Goal: Communication & Community: Participate in discussion

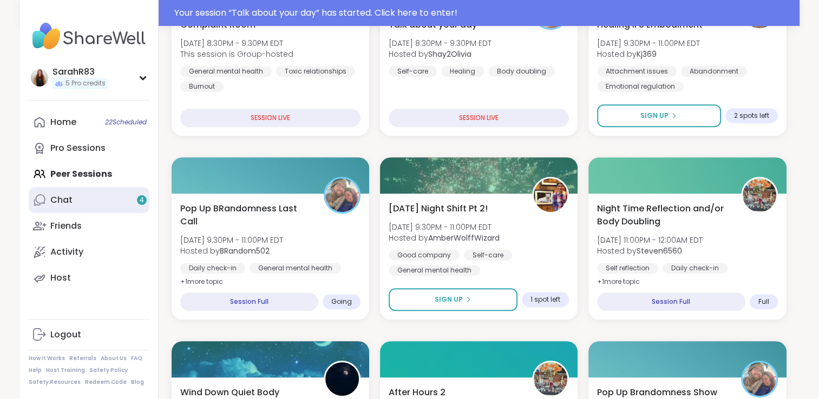
click at [141, 208] on link "Chat 4" at bounding box center [89, 200] width 121 height 26
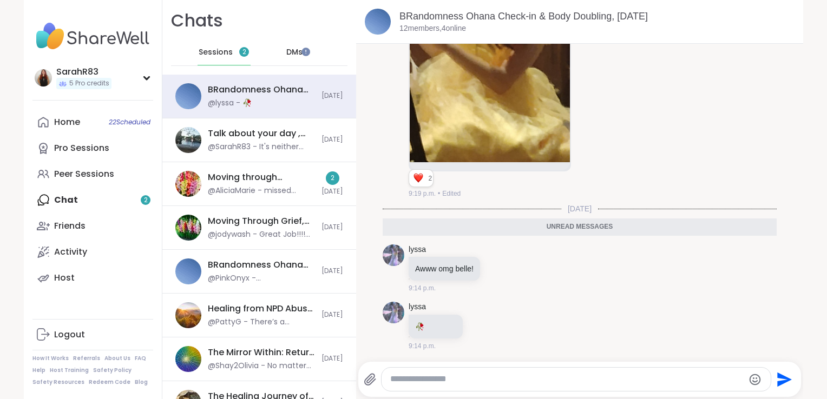
scroll to position [4354, 0]
click at [280, 179] on div "Moving through [GEOGRAPHIC_DATA], [DATE]" at bounding box center [261, 178] width 107 height 12
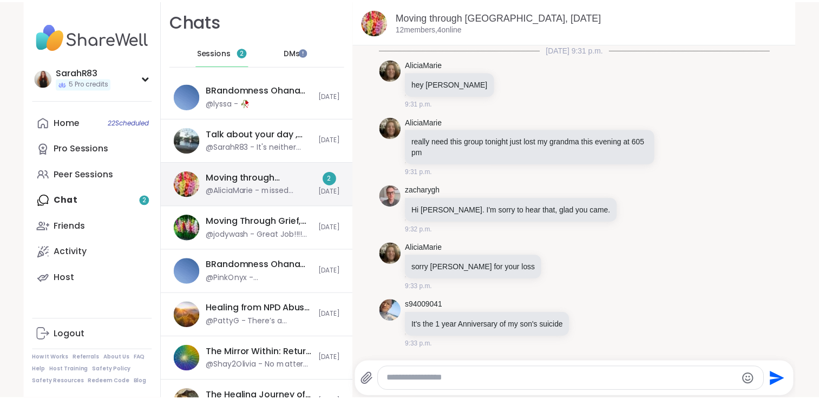
scroll to position [2964, 0]
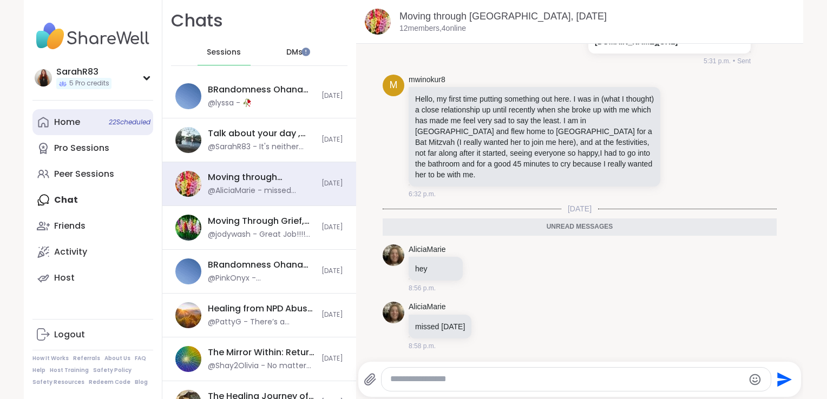
click at [54, 122] on div "Home 22 Scheduled" at bounding box center [67, 122] width 26 height 12
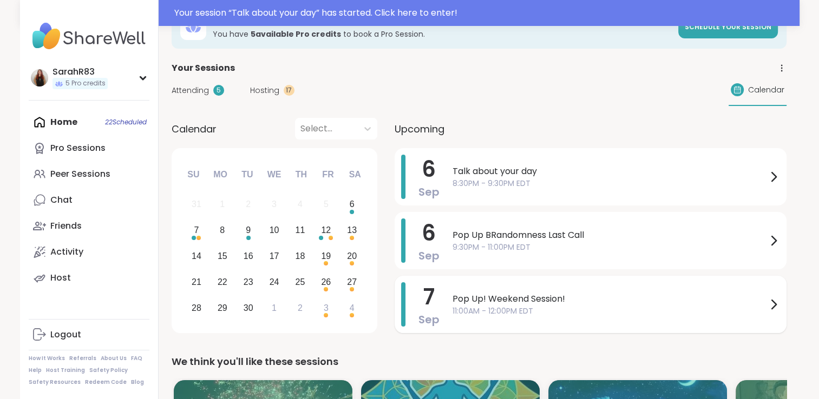
scroll to position [31, 0]
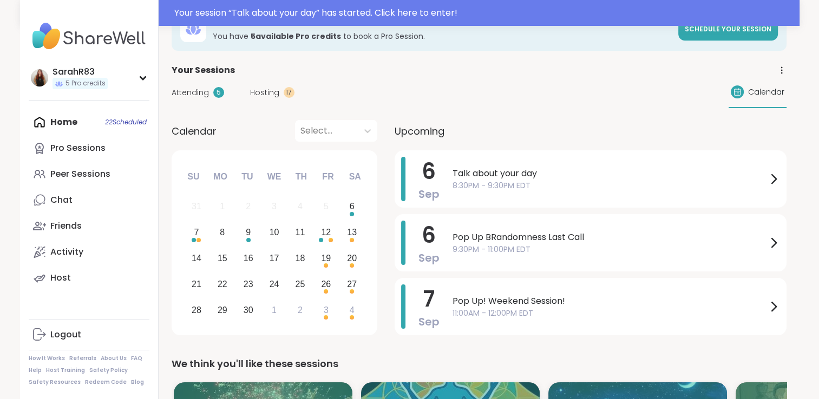
click at [266, 94] on span "Hosting" at bounding box center [264, 92] width 29 height 11
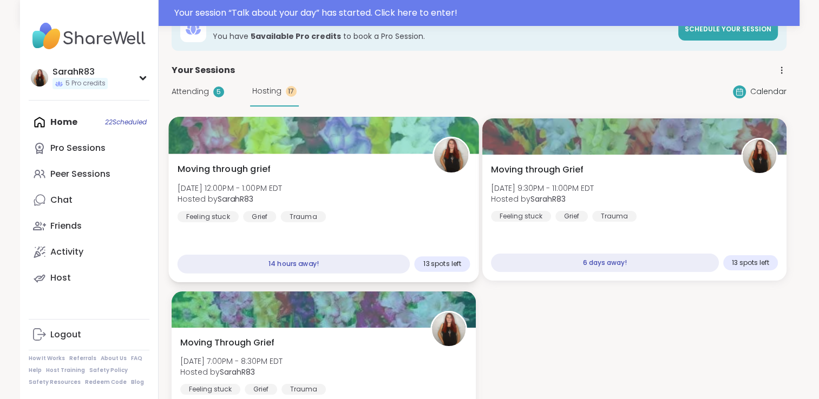
click at [297, 173] on div "Moving through grief [DATE] 12:00PM - 1:00PM EDT Hosted by SarahR83 Feeling stu…" at bounding box center [323, 193] width 293 height 60
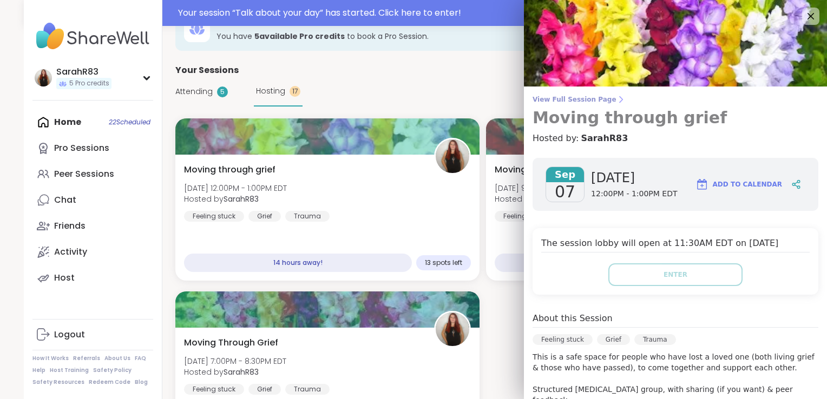
click at [566, 103] on span "View Full Session Page" at bounding box center [676, 99] width 286 height 9
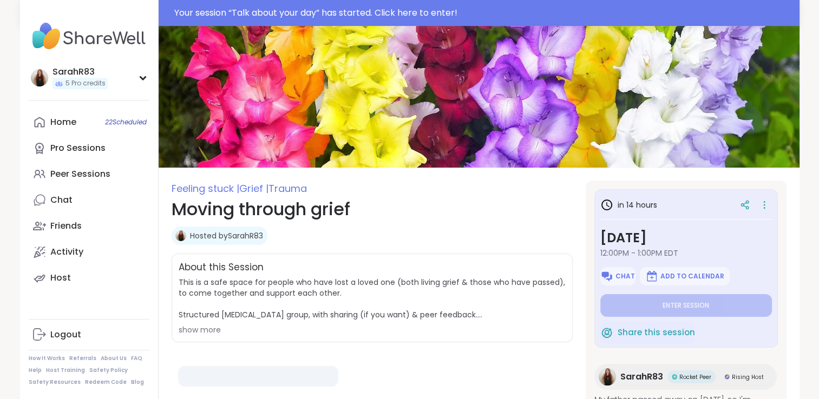
type textarea "*"
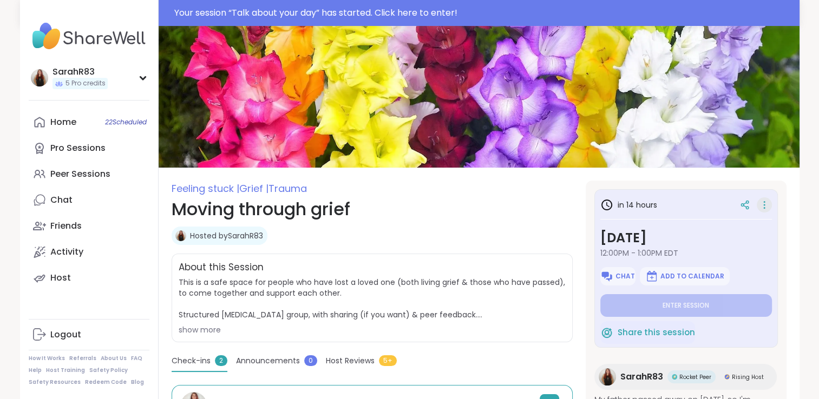
click at [759, 206] on icon at bounding box center [764, 205] width 11 height 15
click at [735, 210] on div at bounding box center [744, 204] width 19 height 19
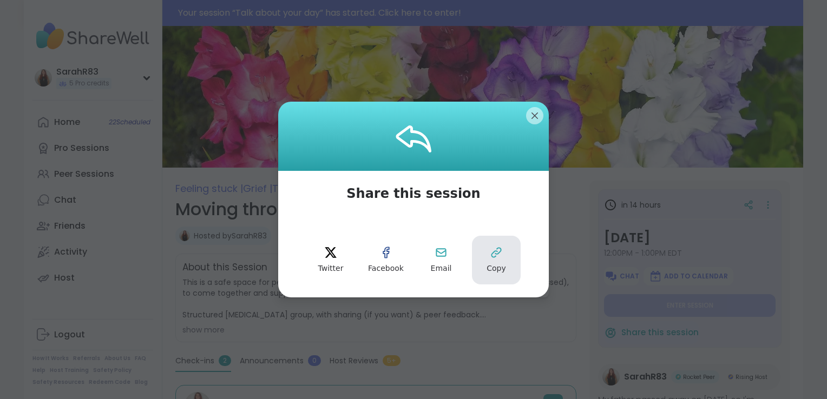
click at [490, 252] on icon at bounding box center [496, 252] width 13 height 13
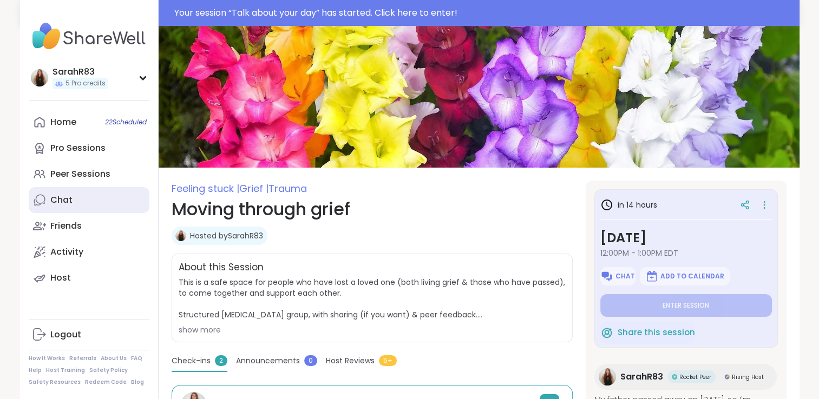
click at [57, 203] on div "Chat" at bounding box center [61, 200] width 22 height 12
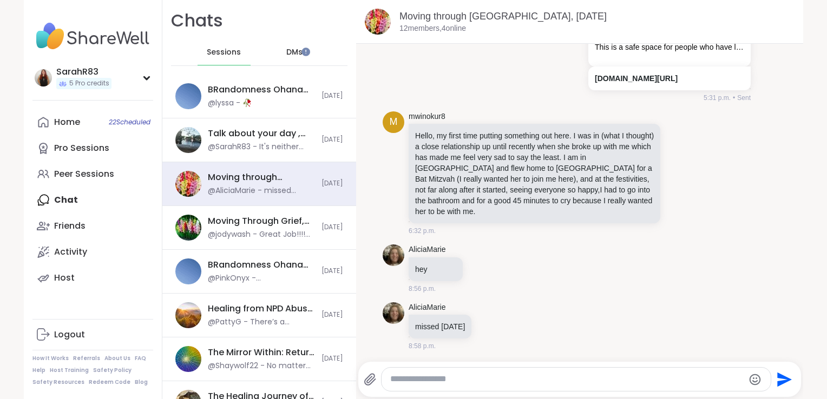
click at [415, 380] on textarea "Type your message" at bounding box center [566, 379] width 353 height 11
paste textarea "**********"
type textarea "**********"
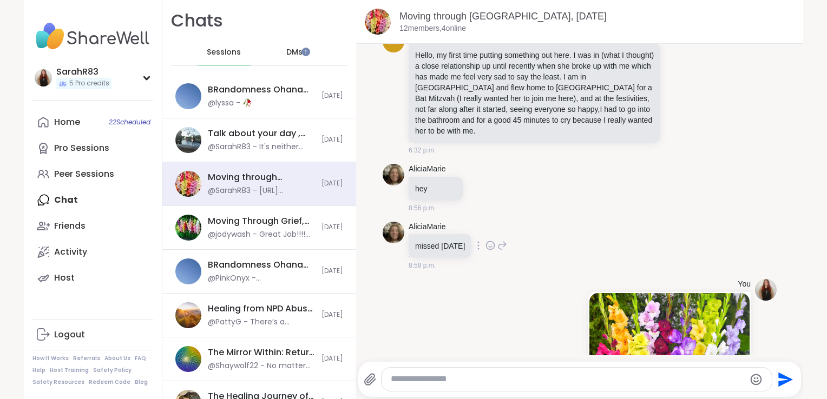
scroll to position [3183, 0]
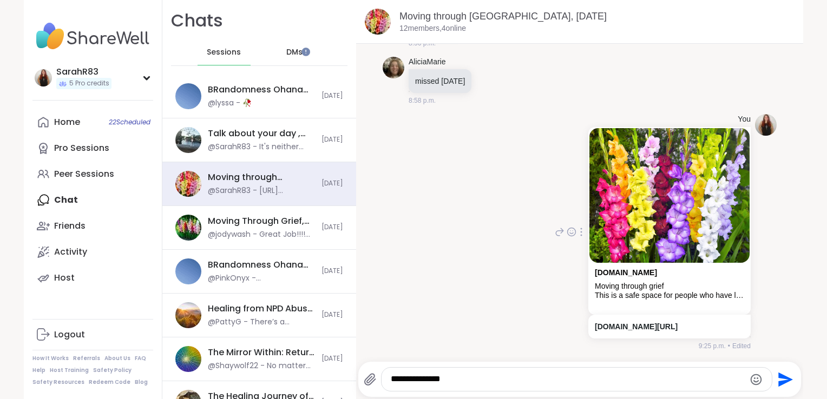
type textarea "**********"
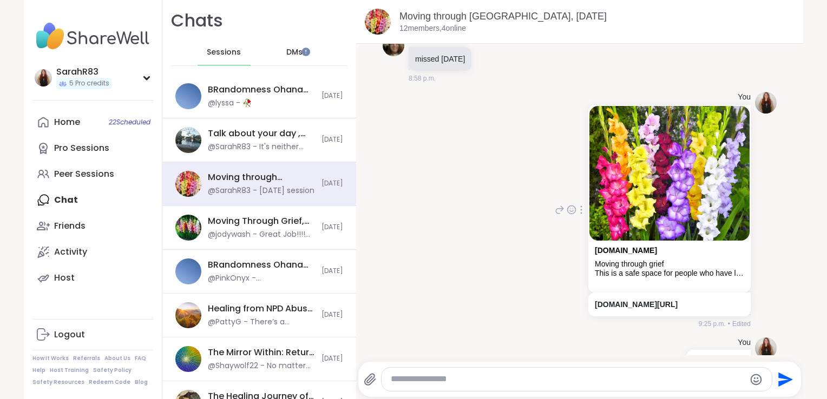
scroll to position [3241, 0]
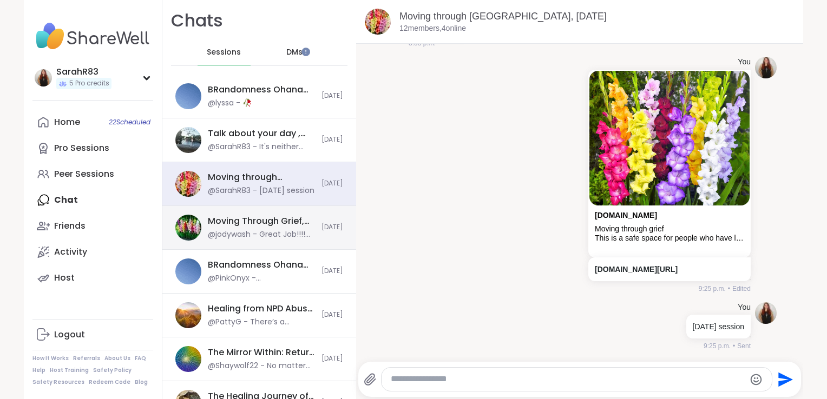
click at [258, 234] on div "@jodywash - Great Job!!!! so glad that I came." at bounding box center [261, 234] width 107 height 11
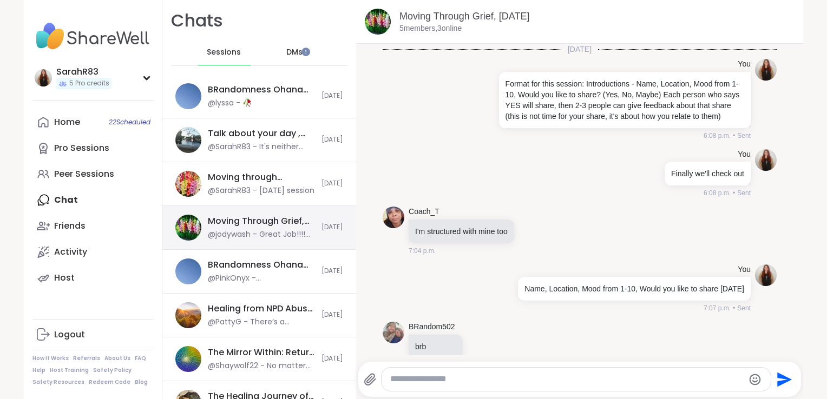
scroll to position [504, 0]
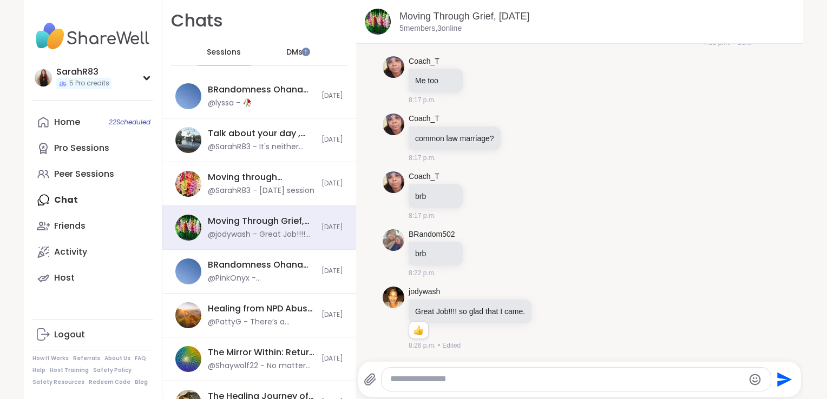
click at [433, 383] on textarea "Type your message" at bounding box center [566, 379] width 353 height 11
paste textarea "**********"
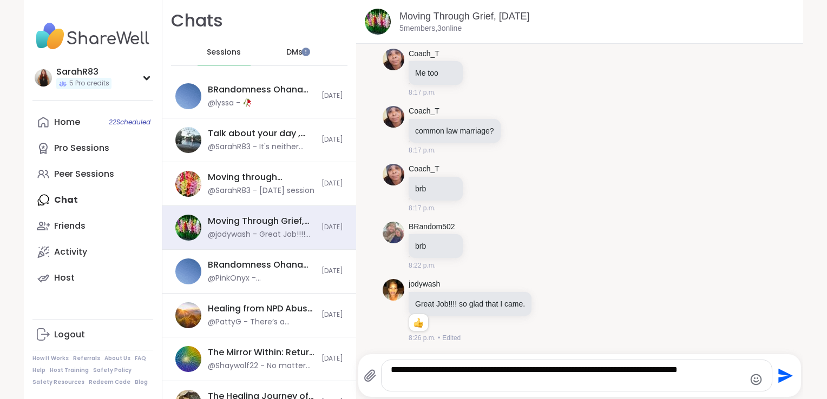
drag, startPoint x: 444, startPoint y: 383, endPoint x: 383, endPoint y: 367, distance: 62.8
click at [383, 367] on div "**********" at bounding box center [577, 375] width 390 height 31
type textarea "**********"
click at [451, 392] on div "**********" at bounding box center [579, 375] width 443 height 43
click at [782, 375] on icon "Send" at bounding box center [785, 376] width 15 height 15
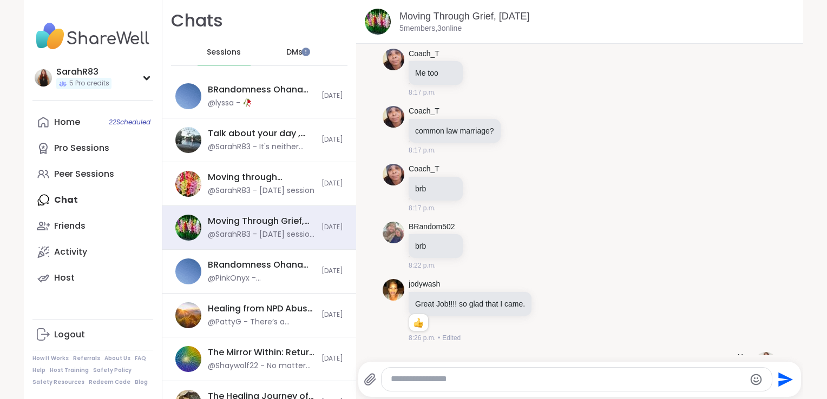
scroll to position [573, 0]
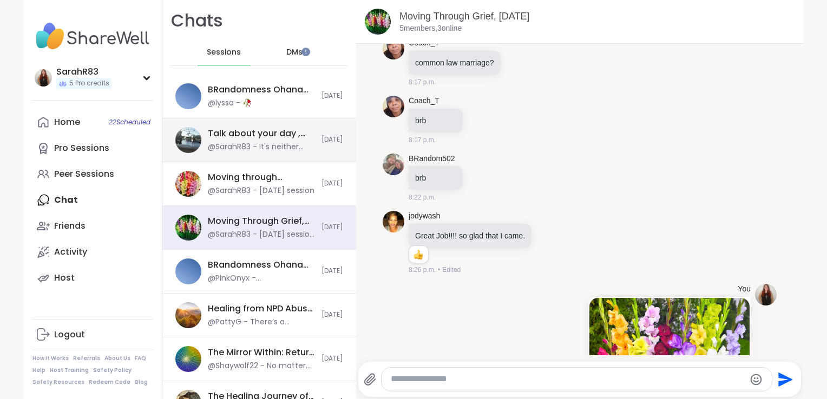
click at [240, 140] on div "Talk about your day , [DATE] @SarahR83 - It's neither here nor there to us lol" at bounding box center [261, 140] width 107 height 25
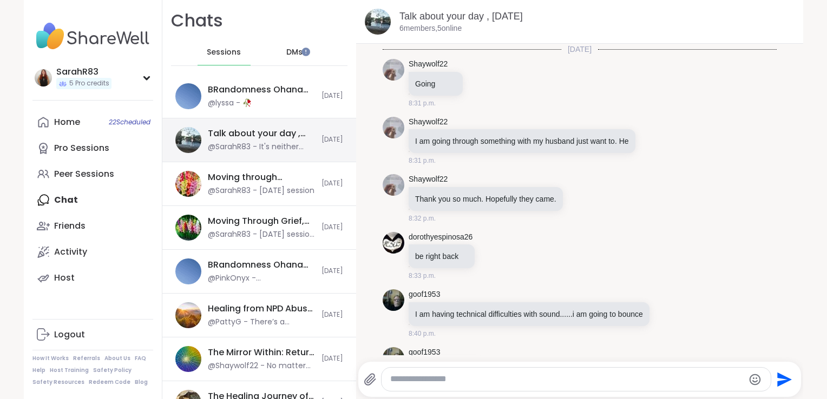
scroll to position [310, 0]
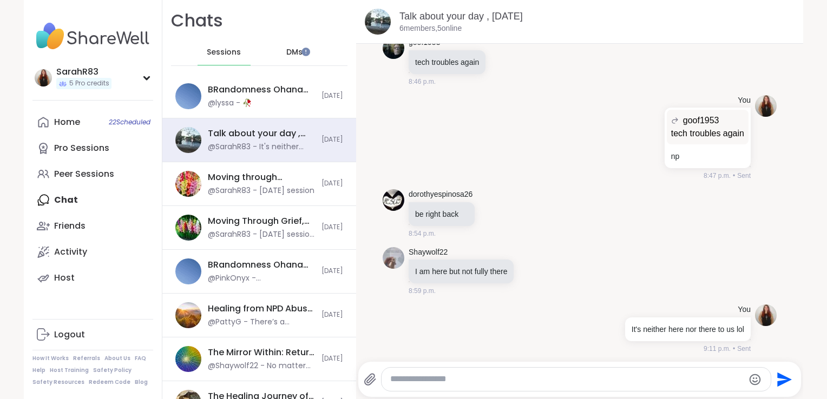
click at [505, 382] on textarea "Type your message" at bounding box center [566, 379] width 353 height 11
paste textarea "**********"
type textarea "**********"
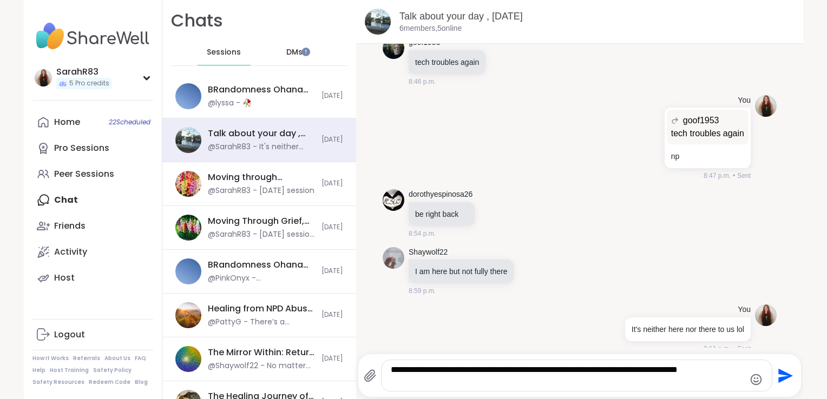
click at [778, 378] on icon "Send" at bounding box center [785, 376] width 15 height 15
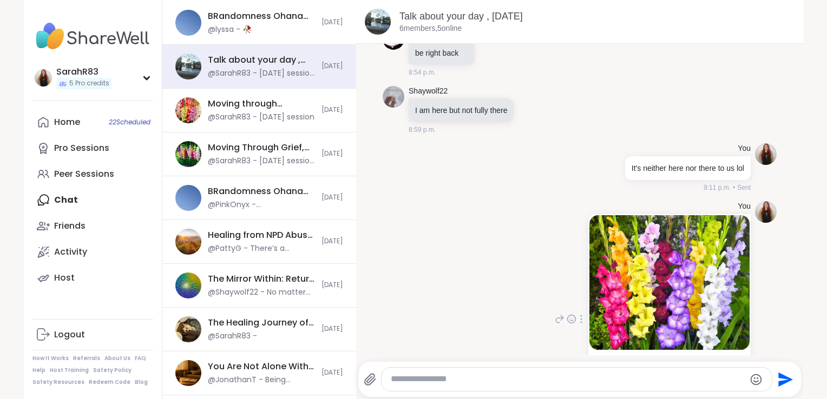
scroll to position [566, 0]
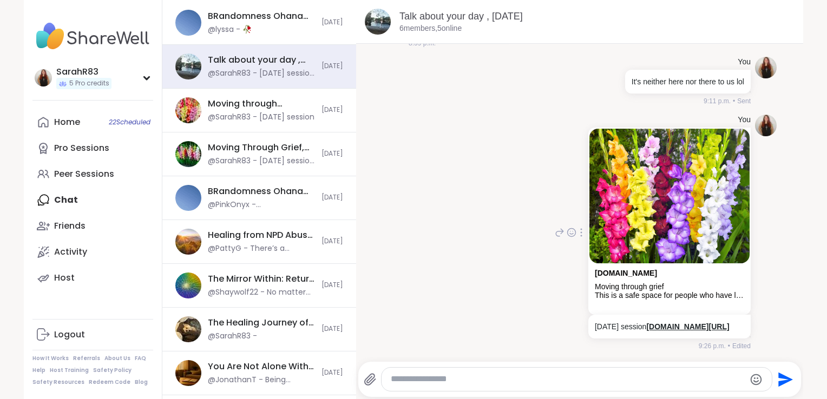
click at [646, 323] on link "[DOMAIN_NAME][URL]" at bounding box center [687, 327] width 83 height 9
click at [71, 116] on div "Home 22 Scheduled" at bounding box center [67, 122] width 26 height 12
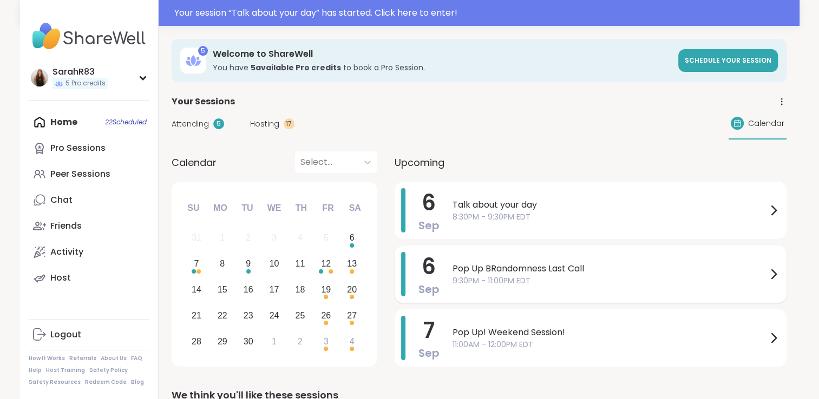
click at [511, 288] on div "Pop Up BRandomness Last Call 9:30PM - 11:00PM EDT" at bounding box center [615, 274] width 327 height 44
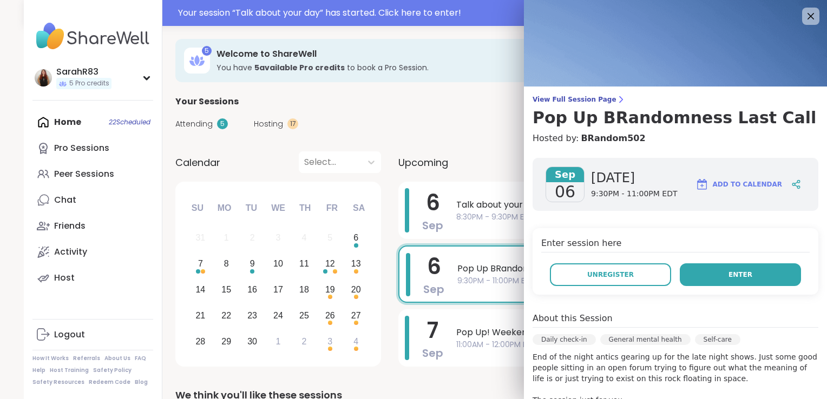
click at [728, 273] on span "Enter" at bounding box center [740, 275] width 24 height 10
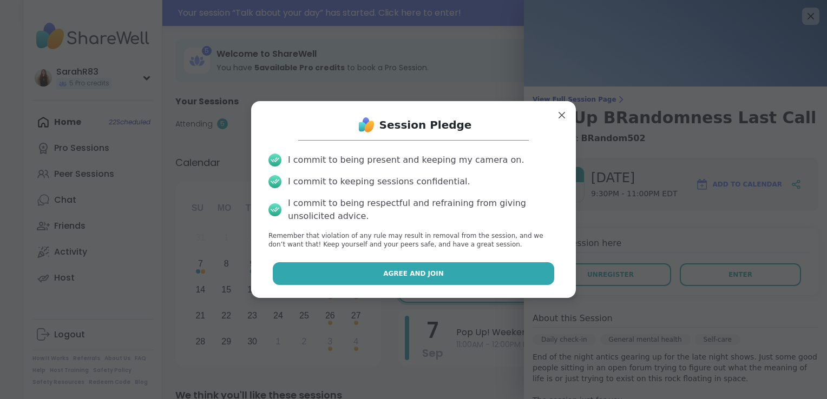
click at [490, 268] on button "Agree and Join" at bounding box center [414, 273] width 282 height 23
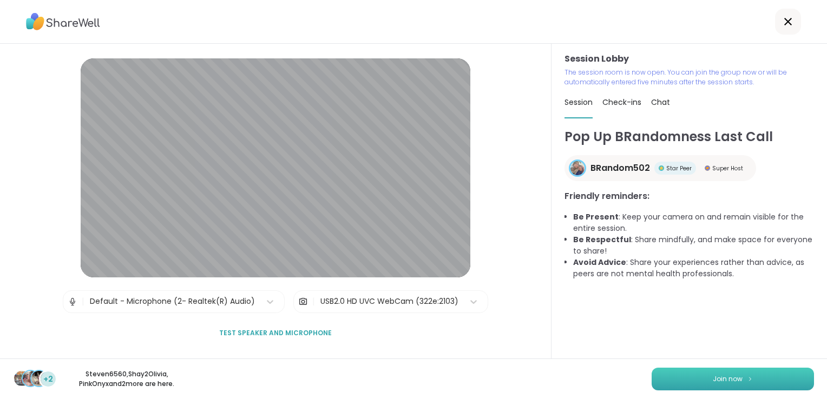
click at [720, 372] on button "Join now" at bounding box center [733, 379] width 162 height 23
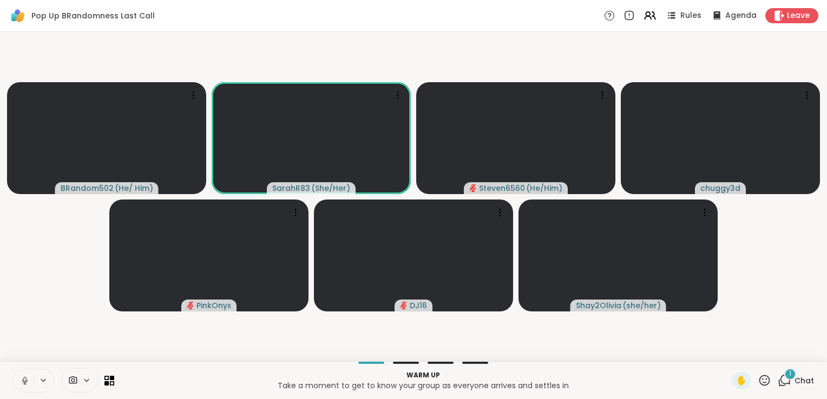
click at [778, 380] on icon at bounding box center [785, 381] width 14 height 14
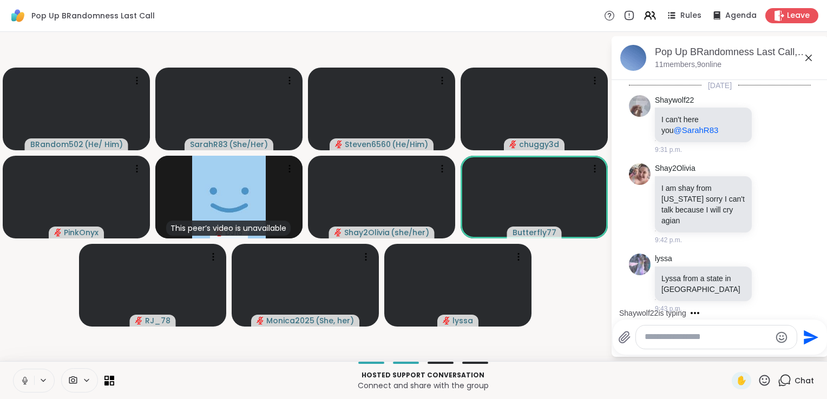
click at [25, 378] on icon at bounding box center [24, 379] width 3 height 5
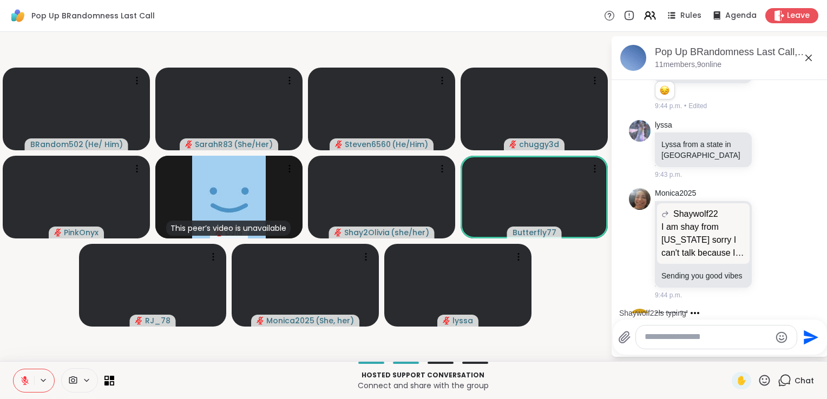
scroll to position [218, 0]
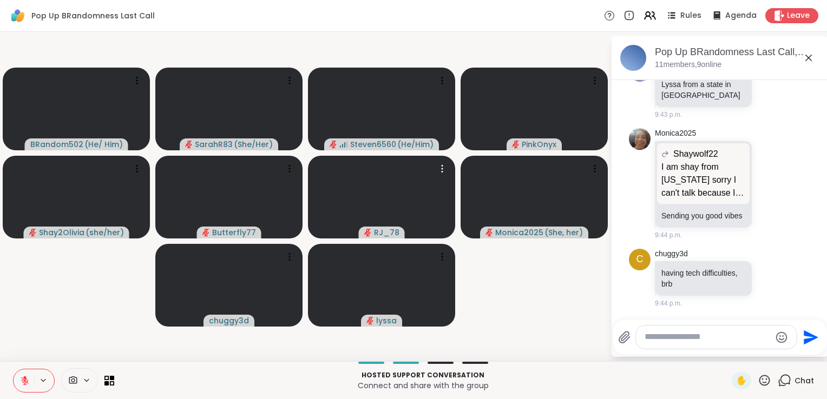
click at [20, 375] on button at bounding box center [24, 381] width 21 height 23
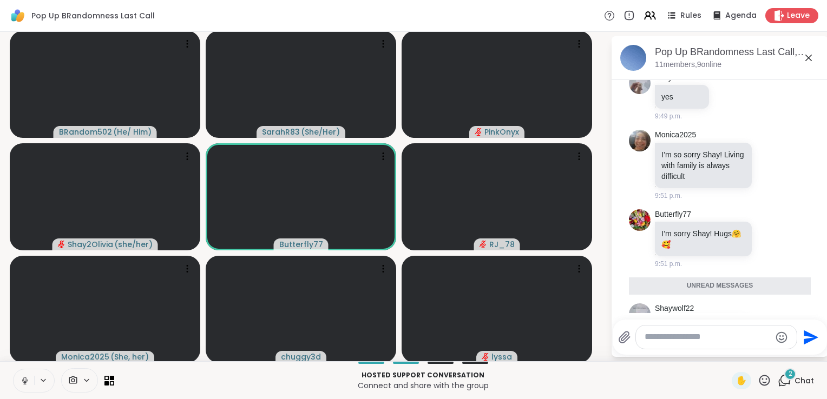
scroll to position [1043, 0]
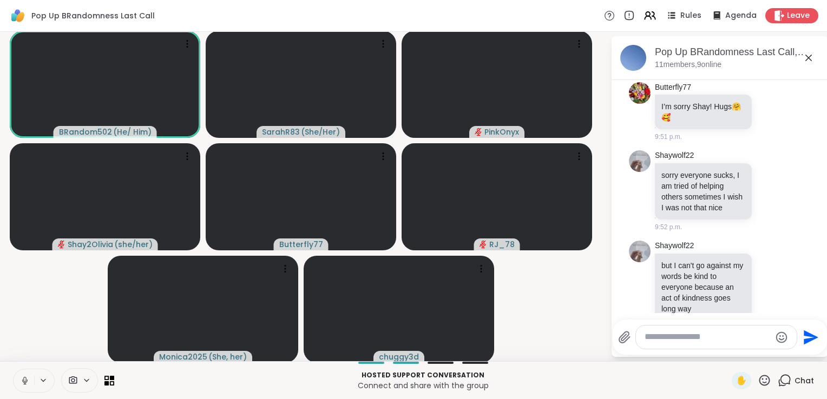
click at [562, 322] on video-player-container "BRandom502 ( He/ Him ) SarahR83 ( She/Her ) PinkOnyx Shay2Olivia ( she/her ) Bu…" at bounding box center [304, 196] width 597 height 321
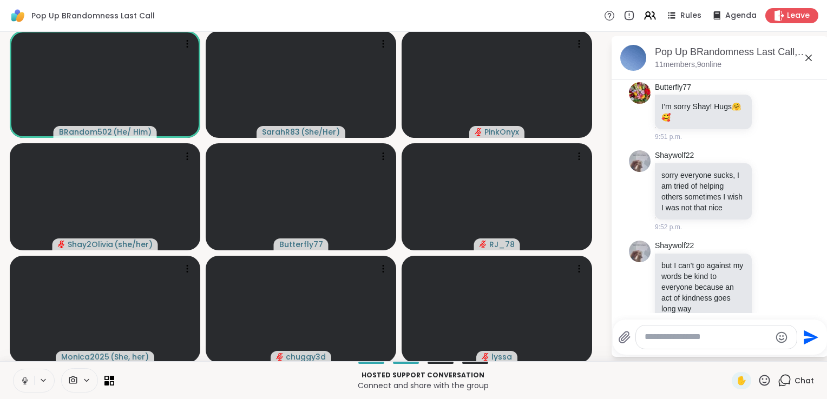
click at [586, 382] on p "Connect and share with the group" at bounding box center [423, 385] width 605 height 11
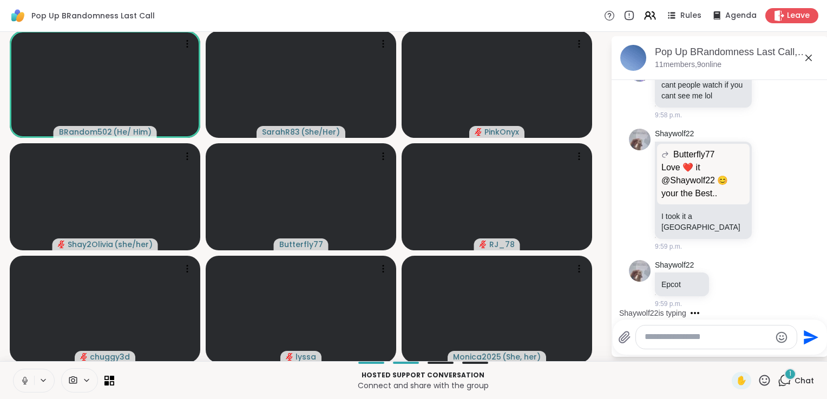
scroll to position [1834, 0]
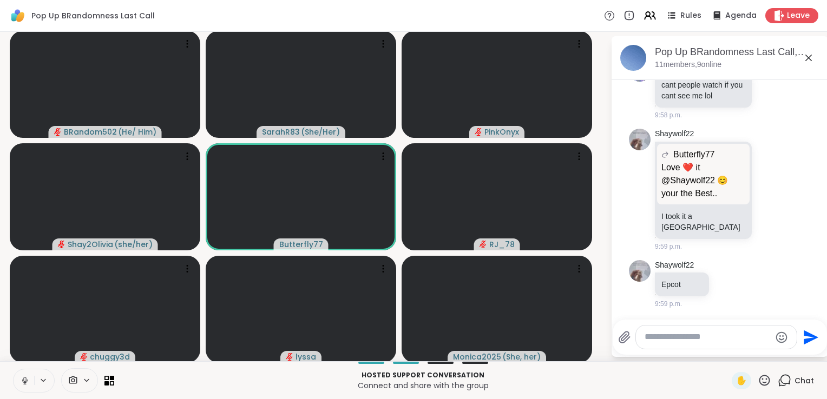
click at [24, 382] on icon at bounding box center [25, 381] width 10 height 10
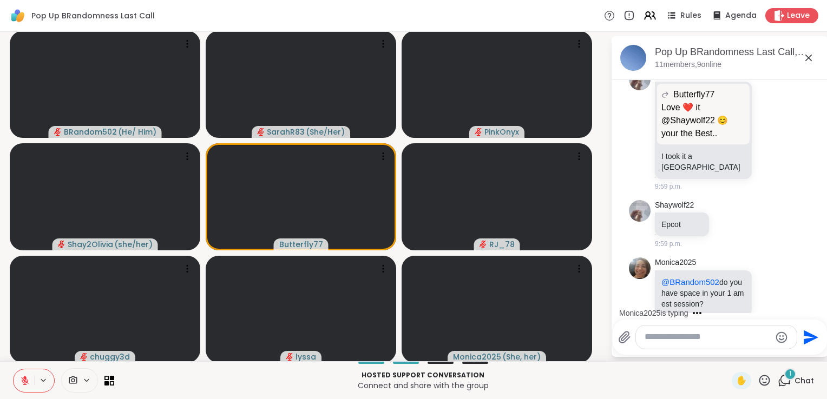
scroll to position [1924, 0]
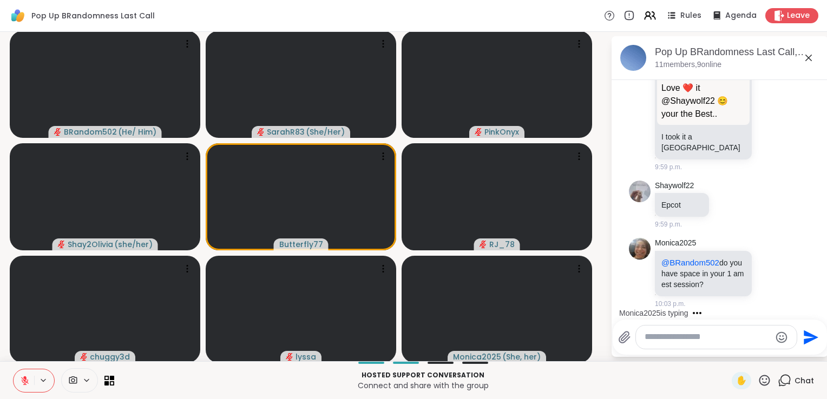
click at [645, 342] on textarea "Type your message" at bounding box center [708, 337] width 126 height 11
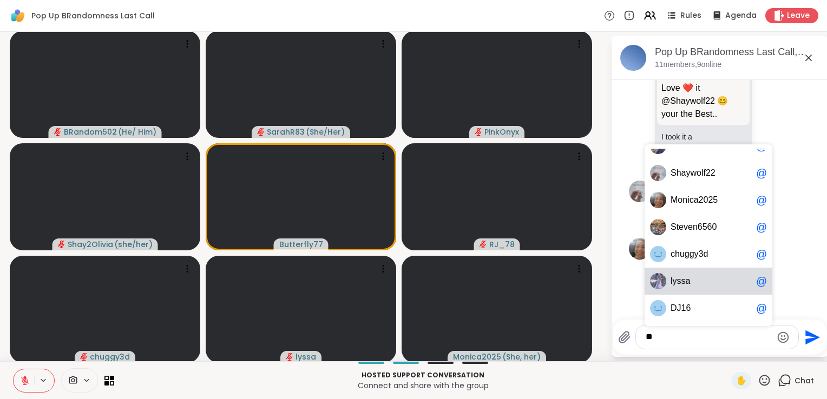
scroll to position [0, 0]
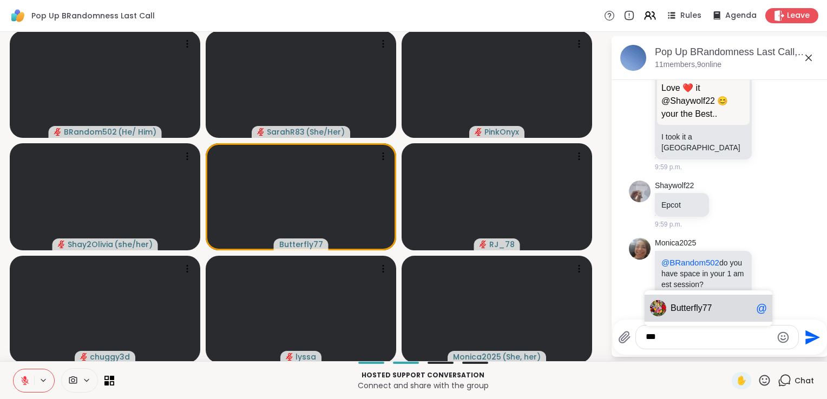
click at [687, 303] on div "Bu tterfly77 @" at bounding box center [709, 308] width 128 height 27
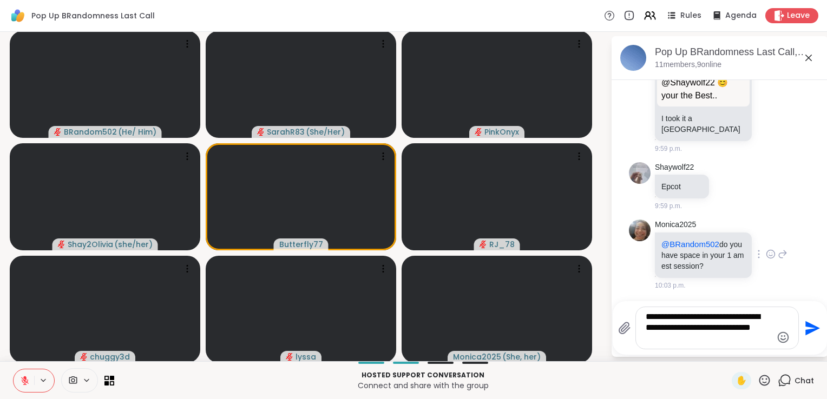
type textarea "**********"
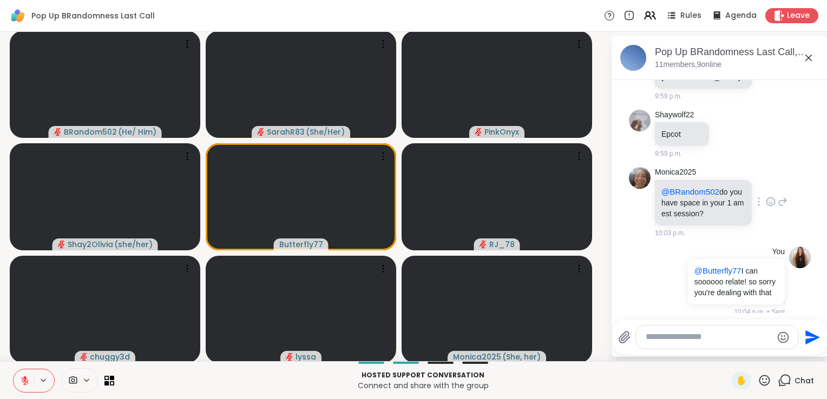
scroll to position [2014, 0]
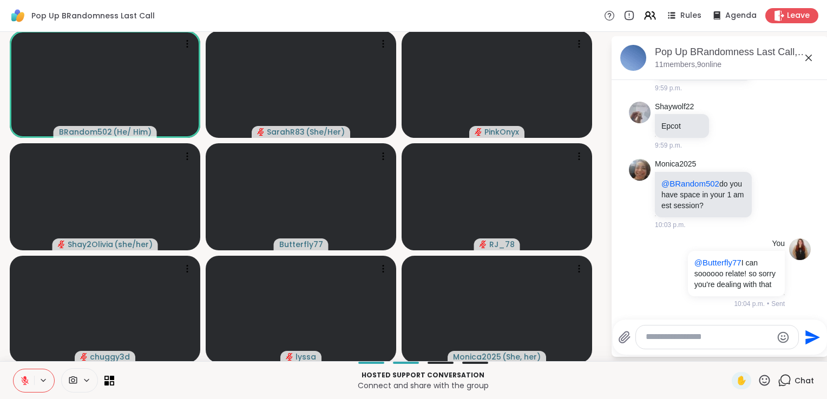
click at [23, 380] on icon at bounding box center [25, 381] width 10 height 10
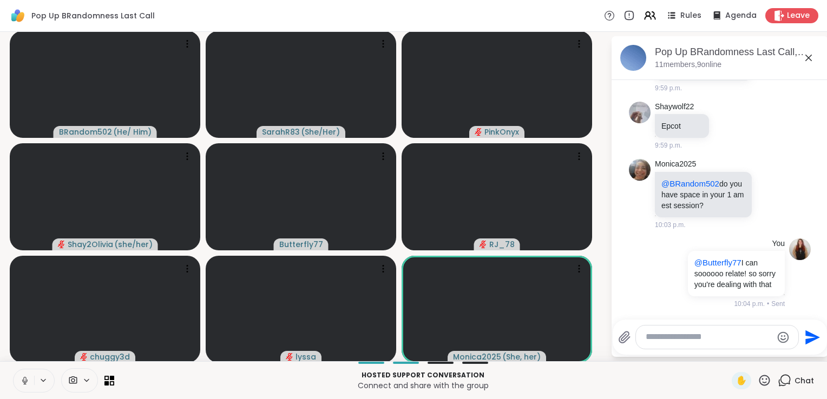
click at [27, 383] on icon at bounding box center [25, 381] width 10 height 10
click at [22, 378] on icon at bounding box center [25, 381] width 8 height 8
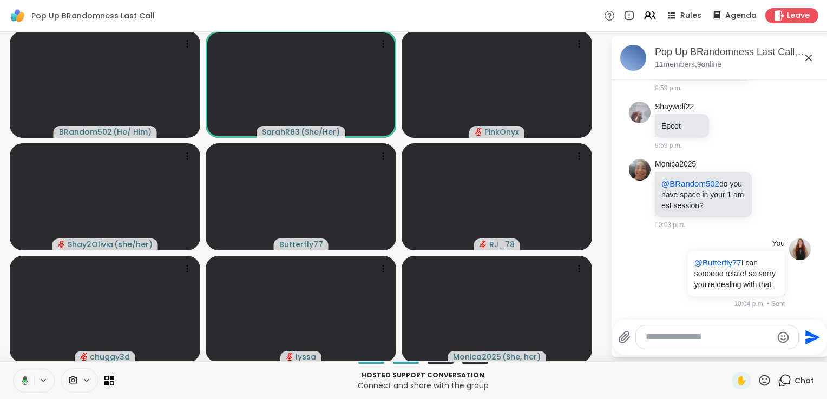
scroll to position [2029, 0]
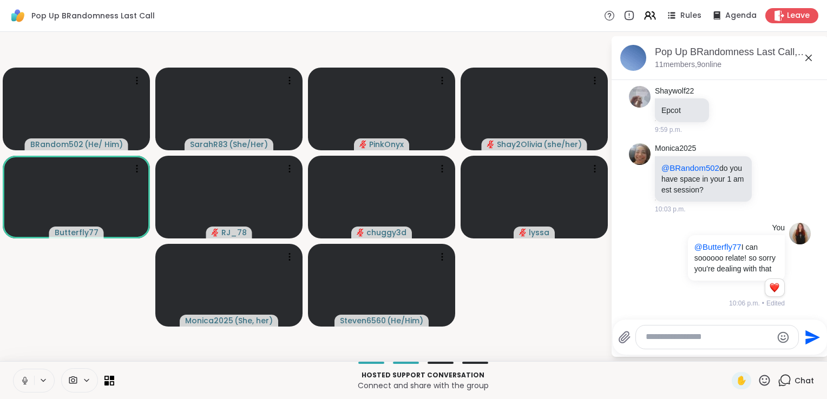
click at [12, 384] on div "Hosted support conversation Connect and share with the group ✋ Chat" at bounding box center [413, 381] width 827 height 38
click at [24, 386] on button at bounding box center [24, 381] width 21 height 23
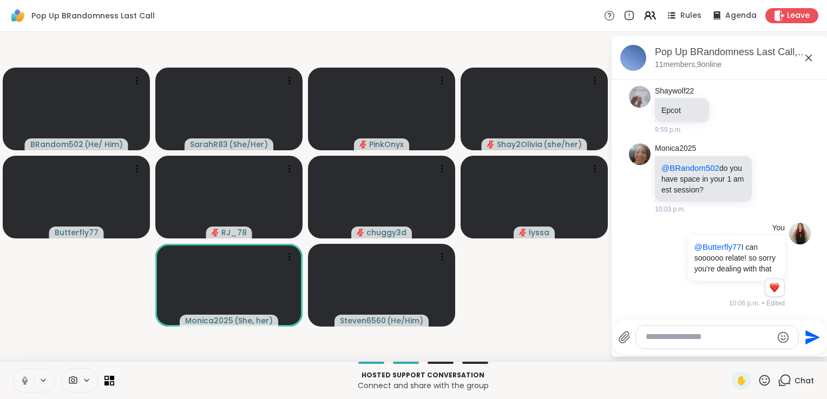
click at [24, 380] on icon at bounding box center [25, 381] width 10 height 10
click at [25, 379] on icon at bounding box center [25, 381] width 10 height 10
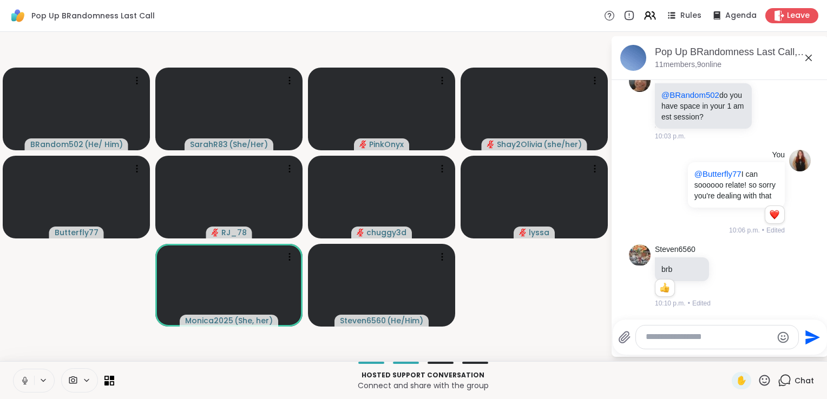
scroll to position [2102, 0]
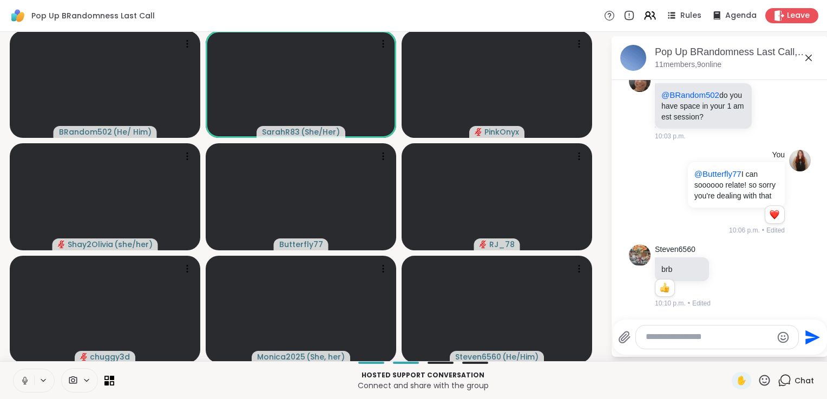
click at [25, 379] on icon at bounding box center [25, 381] width 10 height 10
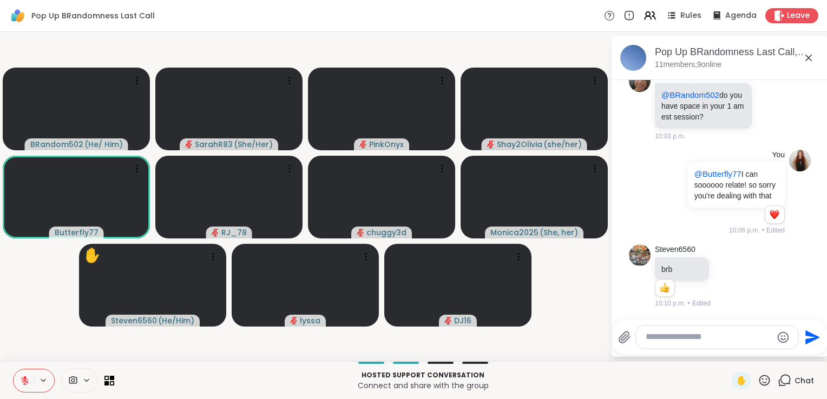
click at [21, 379] on icon at bounding box center [25, 381] width 10 height 10
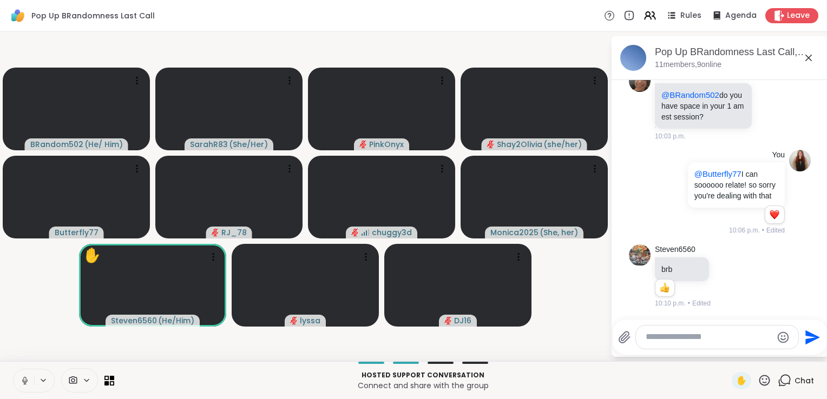
click at [21, 379] on icon at bounding box center [25, 381] width 10 height 10
click at [720, 382] on div "Hosted support conversation Connect and share with the group ✋ Chat" at bounding box center [413, 381] width 827 height 38
click at [737, 382] on span "✋" at bounding box center [741, 381] width 11 height 13
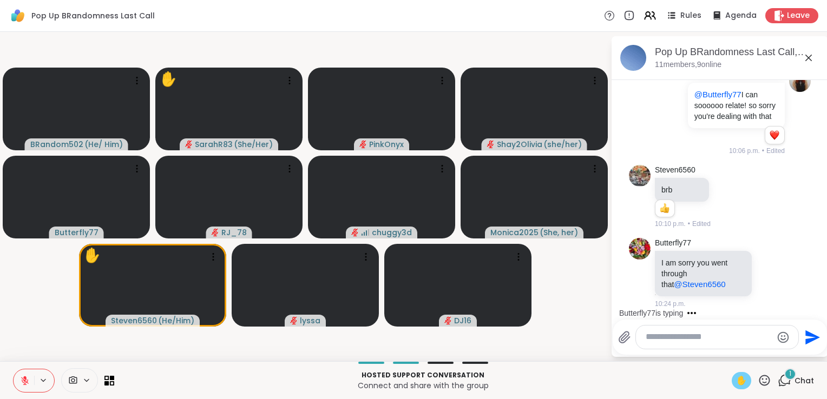
scroll to position [2182, 0]
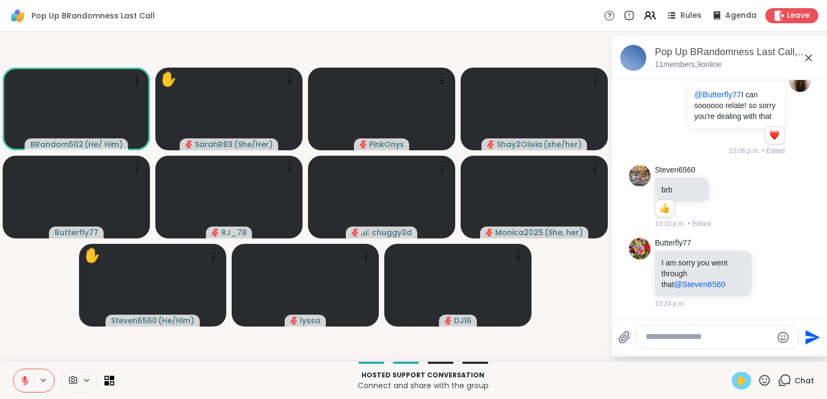
click at [24, 378] on icon at bounding box center [24, 378] width 3 height 4
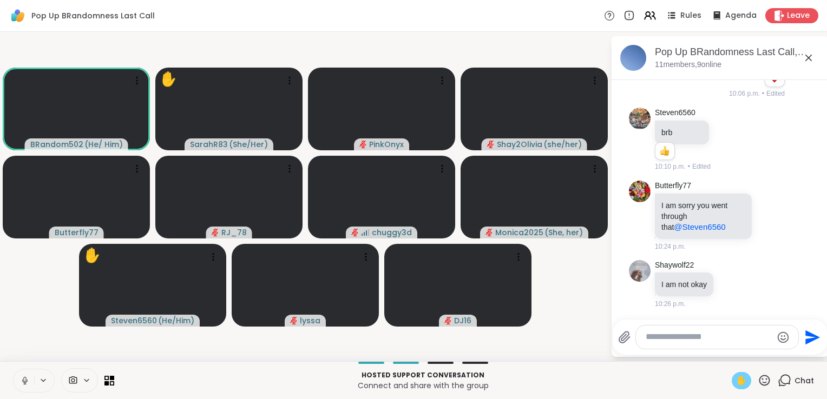
click at [21, 384] on icon at bounding box center [25, 381] width 10 height 10
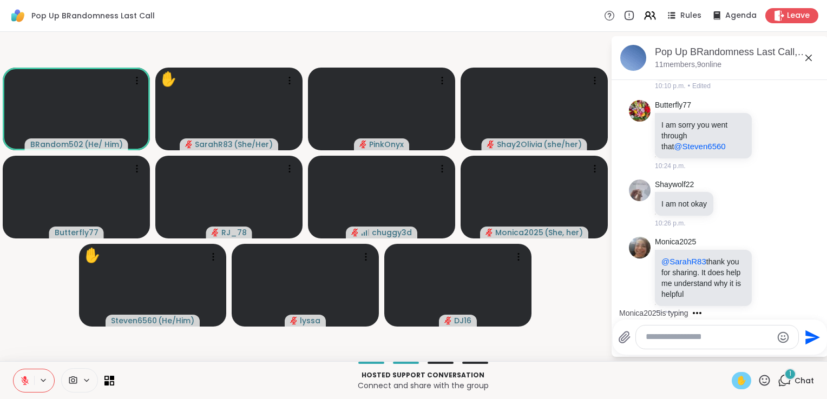
scroll to position [2340, 0]
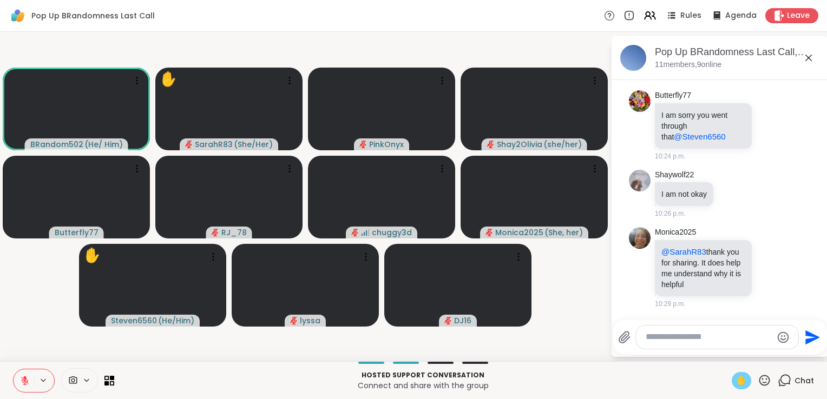
click at [26, 382] on icon at bounding box center [25, 381] width 8 height 8
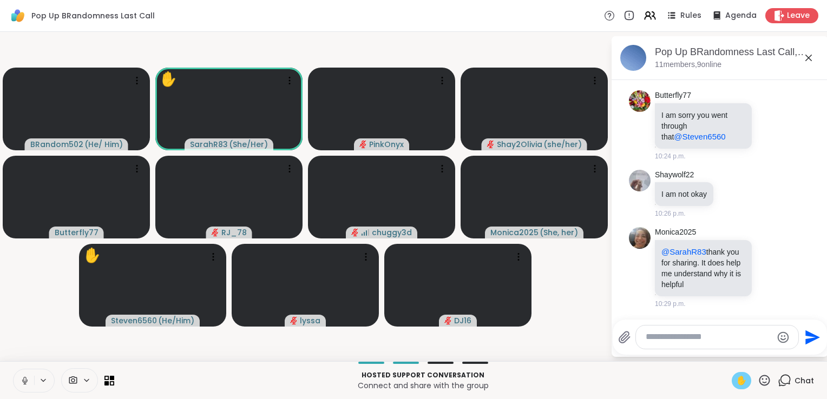
click at [736, 377] on span "✋" at bounding box center [741, 381] width 11 height 13
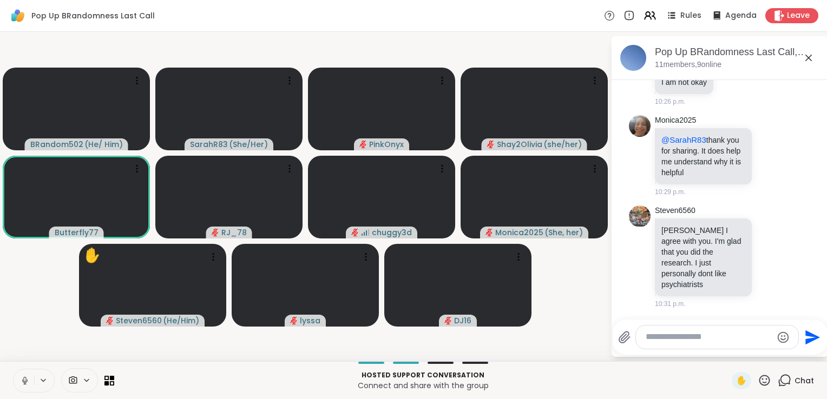
scroll to position [2520, 0]
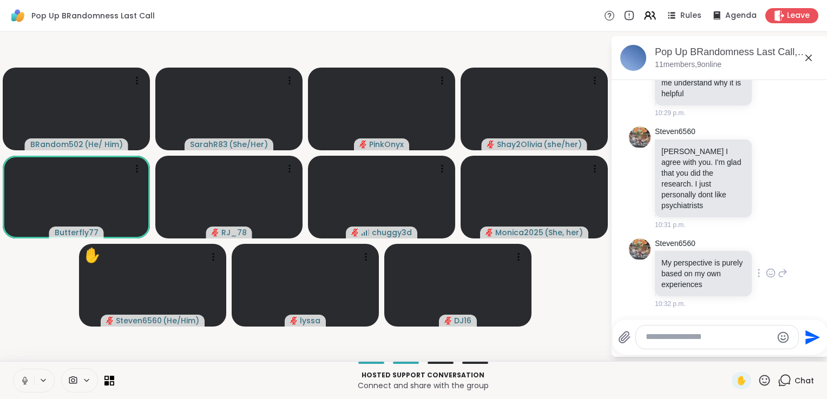
click at [766, 276] on icon at bounding box center [771, 273] width 10 height 11
click at [766, 257] on div "Select Reaction: Heart" at bounding box center [771, 256] width 10 height 10
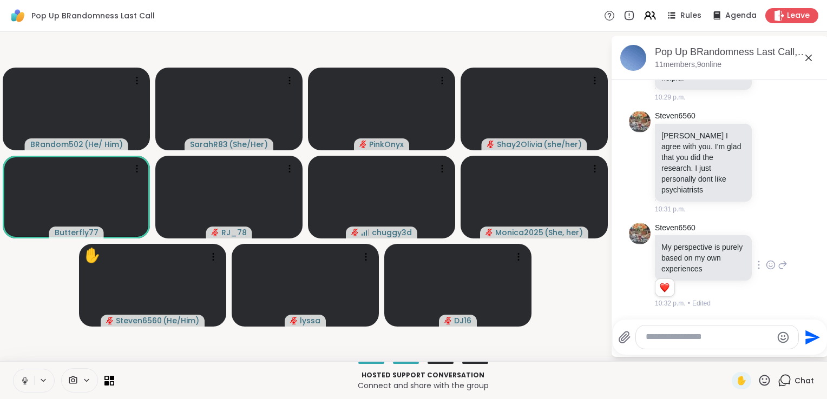
scroll to position [2535, 0]
click at [696, 338] on textarea "Type your message" at bounding box center [709, 337] width 126 height 11
type textarea "**********"
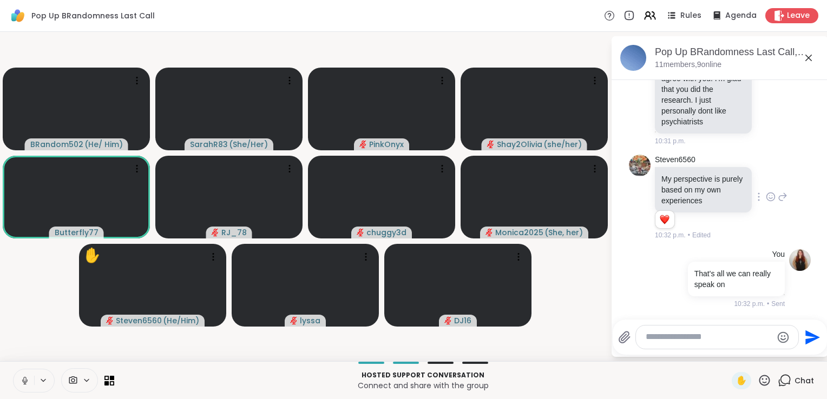
scroll to position [2726, 0]
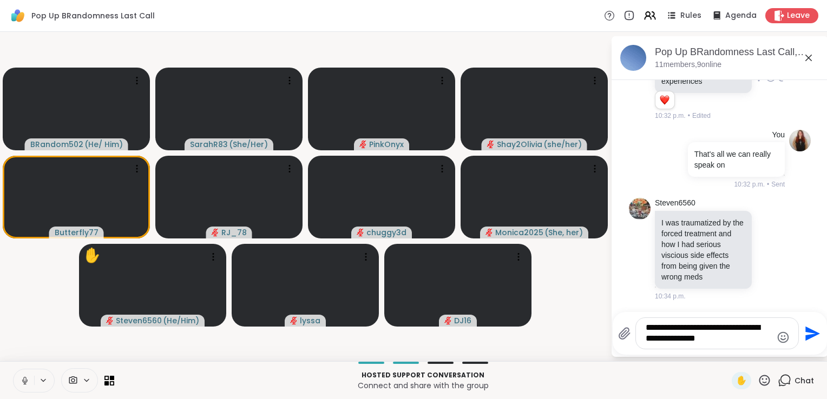
type textarea "**********"
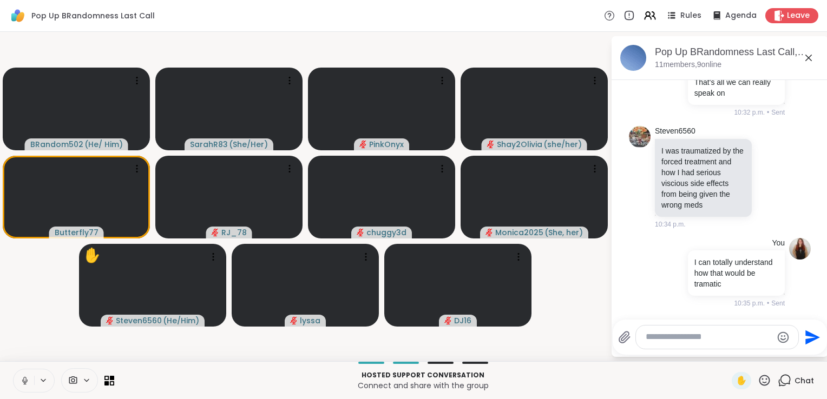
scroll to position [2805, 0]
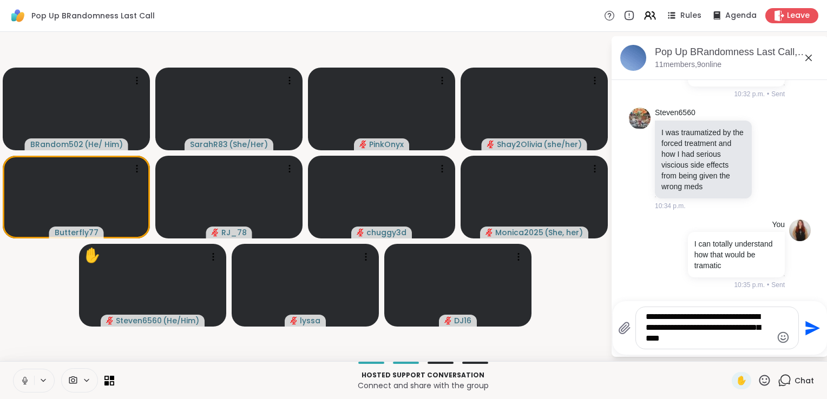
click at [685, 322] on textarea "**********" at bounding box center [709, 328] width 126 height 33
click at [708, 342] on textarea "**********" at bounding box center [709, 328] width 126 height 33
click at [694, 344] on textarea "**********" at bounding box center [709, 328] width 126 height 33
click at [741, 340] on textarea "**********" at bounding box center [709, 328] width 126 height 33
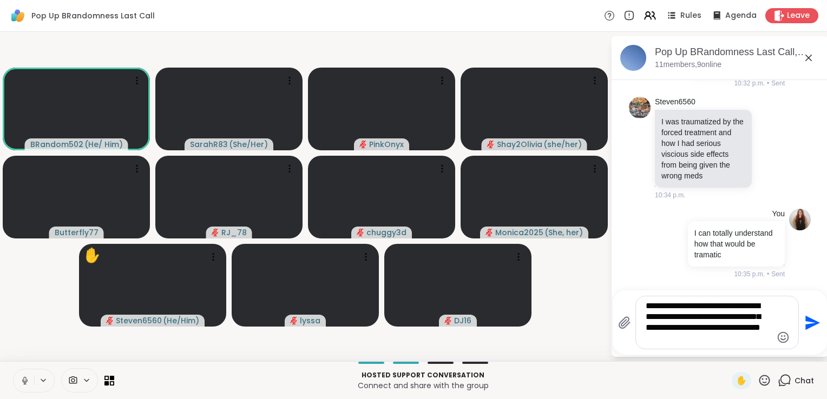
type textarea "**********"
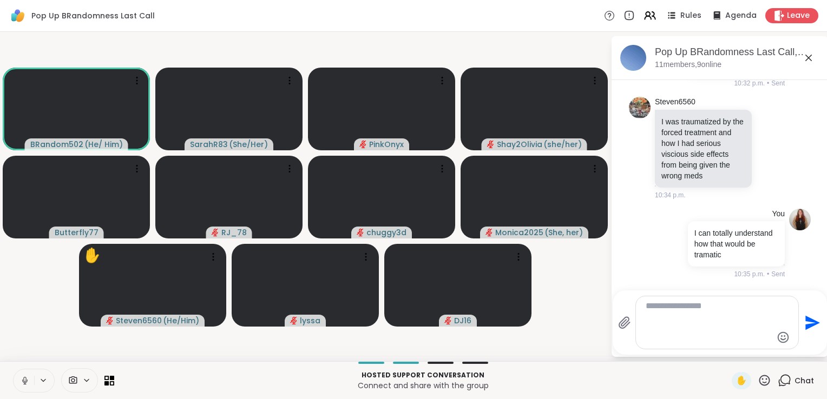
scroll to position [2916, 0]
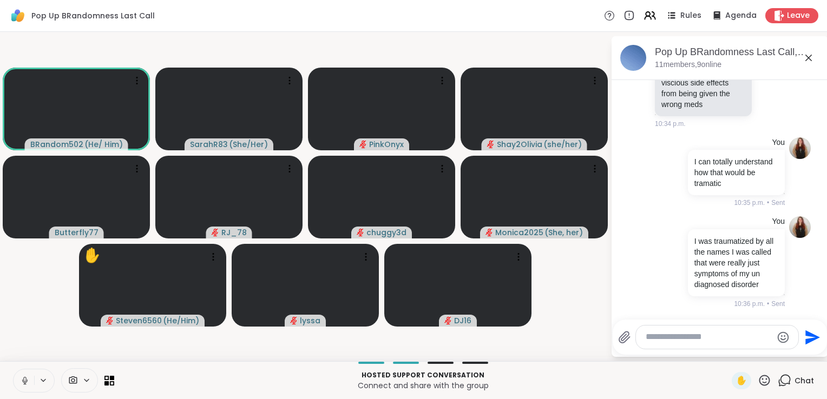
click at [657, 338] on textarea "Type your message" at bounding box center [709, 337] width 126 height 11
type textarea "**********"
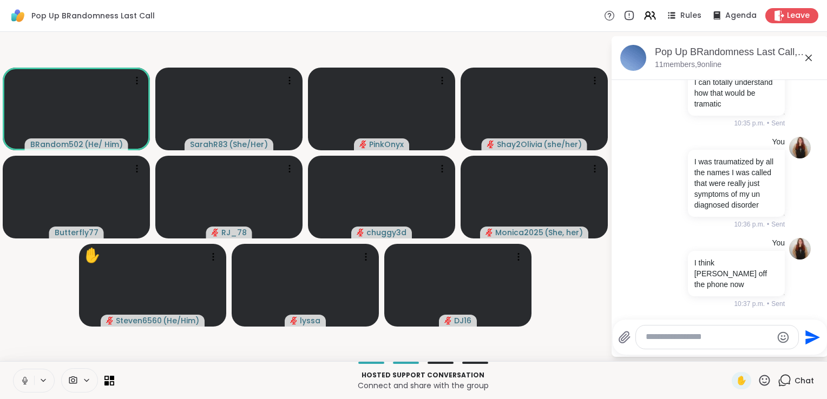
scroll to position [2985, 0]
drag, startPoint x: 27, startPoint y: 379, endPoint x: 41, endPoint y: 326, distance: 55.4
click at [41, 326] on div "Pop Up BRandomness Last Call Rules Agenda Leave BRandom502 ( He/ Him ) SarahR83…" at bounding box center [413, 199] width 827 height 399
click at [21, 381] on icon at bounding box center [25, 381] width 10 height 10
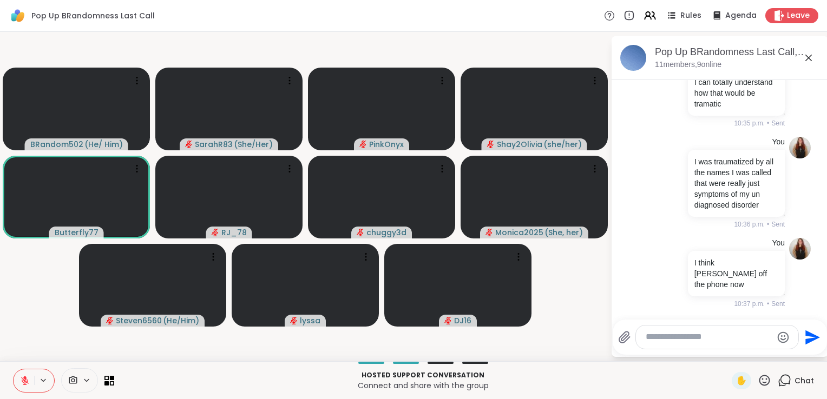
click at [28, 378] on icon at bounding box center [25, 381] width 10 height 10
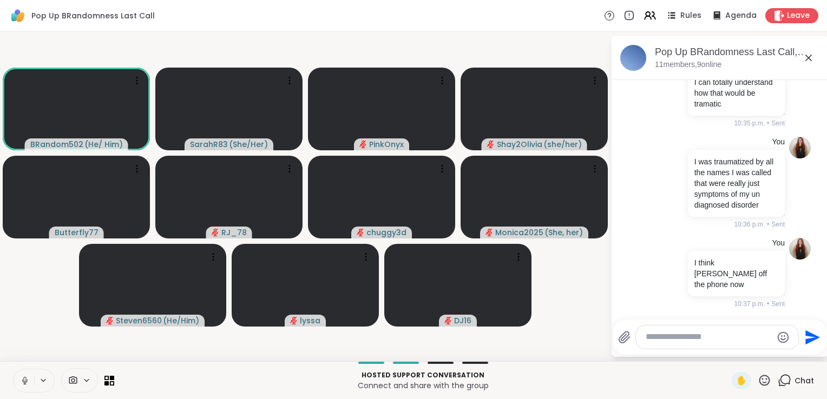
click at [24, 380] on icon at bounding box center [24, 379] width 3 height 5
click at [693, 339] on textarea "Type your message" at bounding box center [709, 337] width 126 height 11
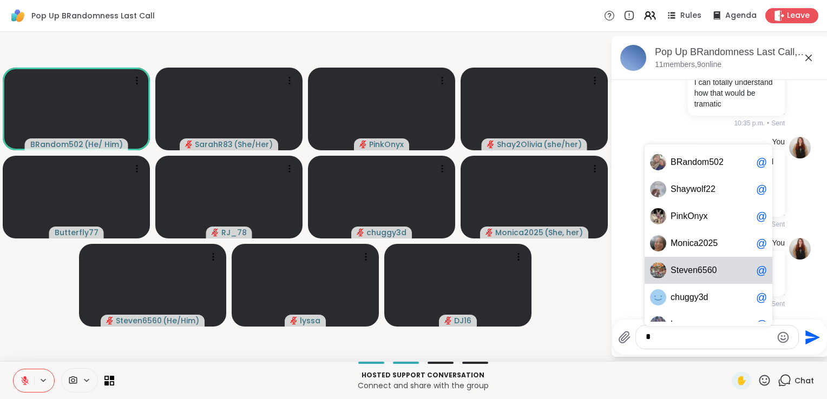
click at [689, 274] on span "e" at bounding box center [690, 270] width 5 height 11
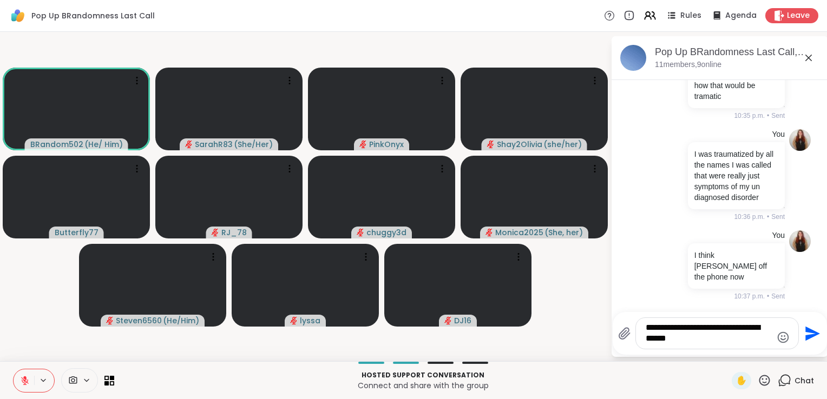
type textarea "**********"
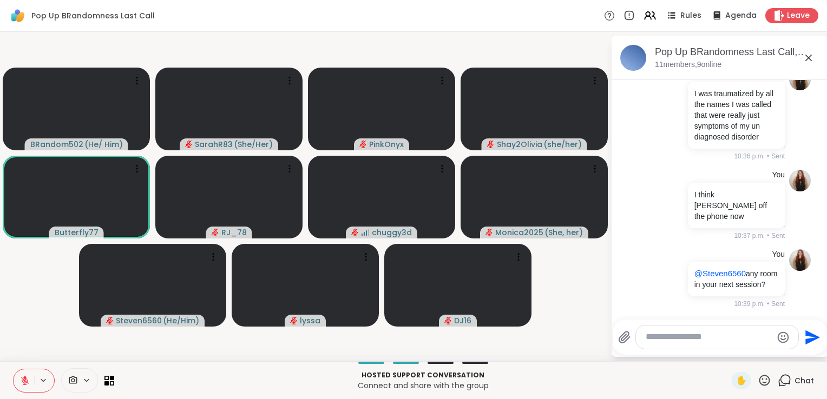
click at [27, 375] on button at bounding box center [24, 381] width 21 height 23
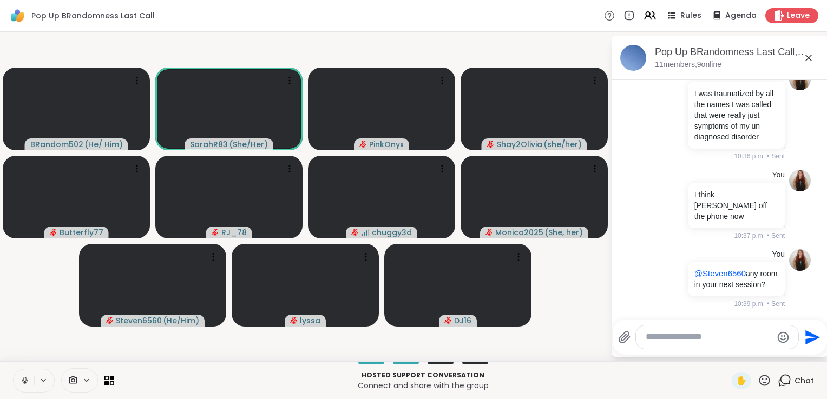
click at [22, 382] on icon at bounding box center [24, 380] width 5 height 3
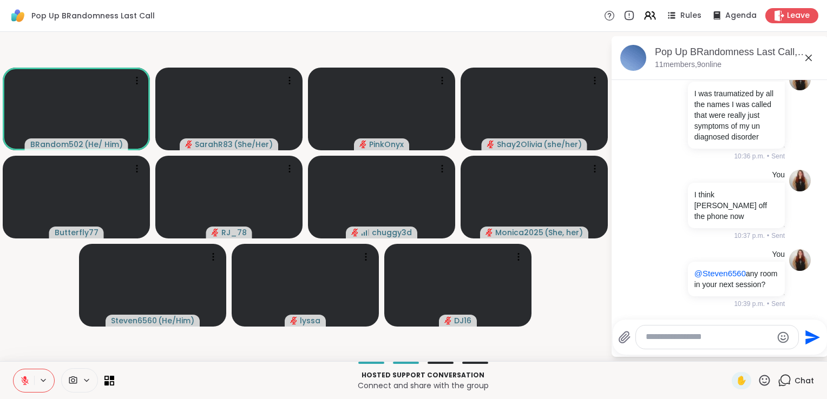
click at [662, 341] on textarea "Type your message" at bounding box center [709, 337] width 126 height 11
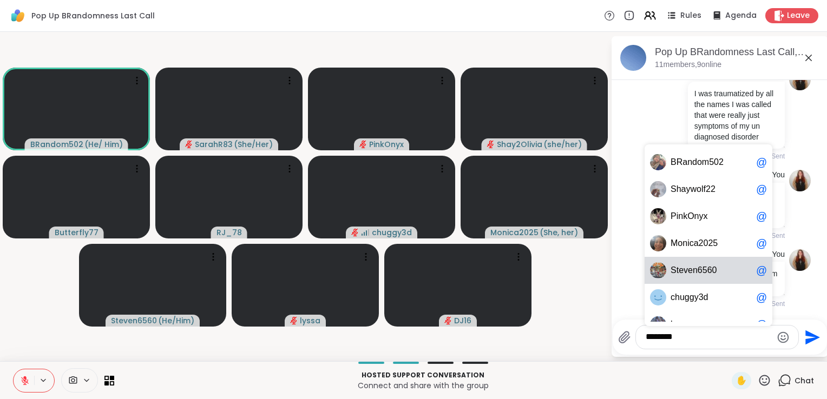
type textarea "**********"
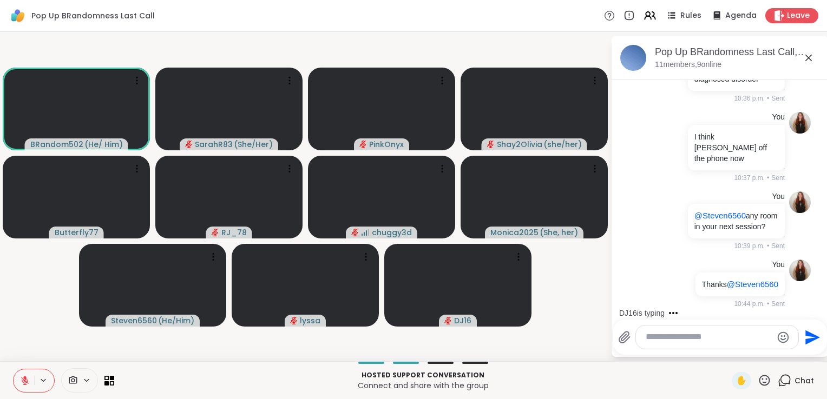
scroll to position [3189, 0]
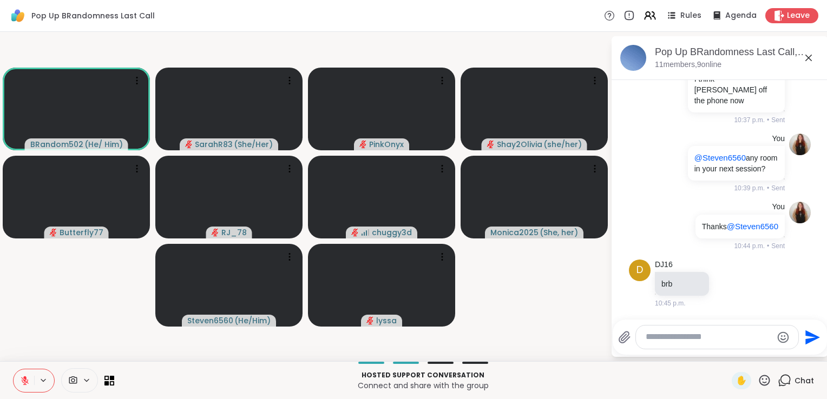
click at [680, 333] on textarea "Type your message" at bounding box center [709, 337] width 126 height 11
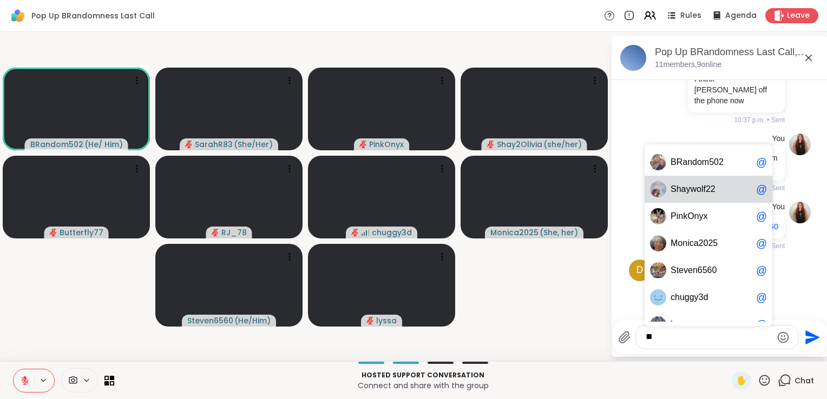
click at [675, 187] on span "Shaywolf22" at bounding box center [693, 189] width 45 height 11
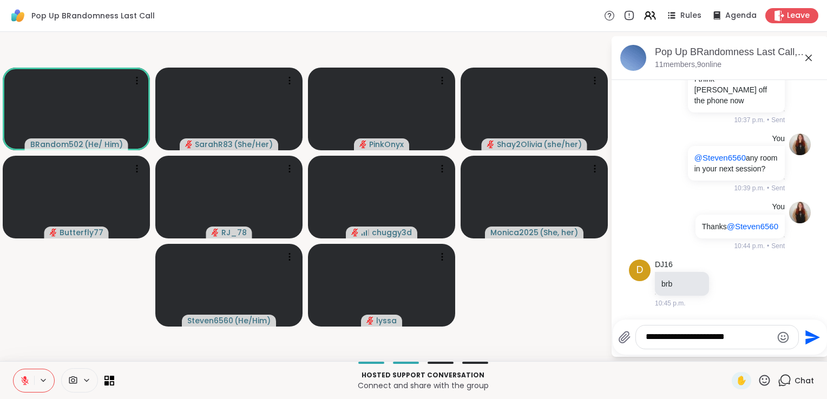
type textarea "**********"
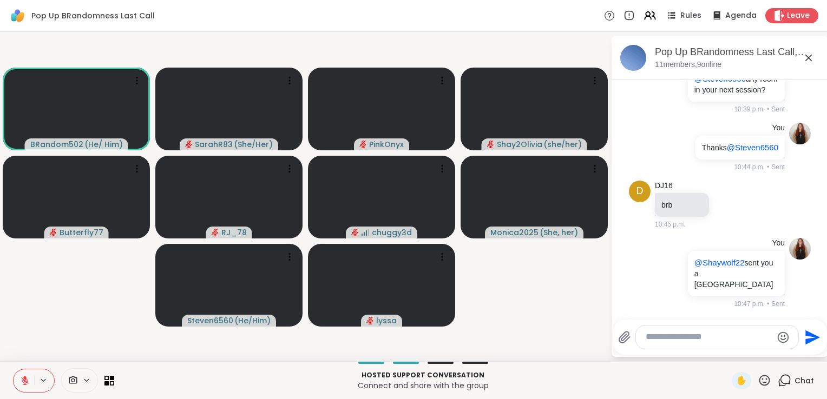
scroll to position [3258, 0]
click at [22, 382] on icon at bounding box center [25, 381] width 10 height 10
click at [738, 386] on span "✋" at bounding box center [741, 381] width 11 height 13
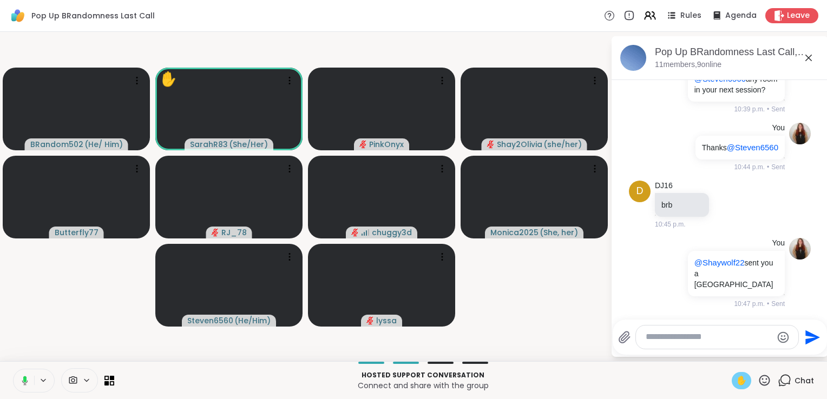
click at [738, 380] on span "✋" at bounding box center [741, 381] width 11 height 13
click at [736, 382] on span "✋" at bounding box center [741, 381] width 11 height 13
click at [740, 386] on div "✋" at bounding box center [741, 380] width 19 height 17
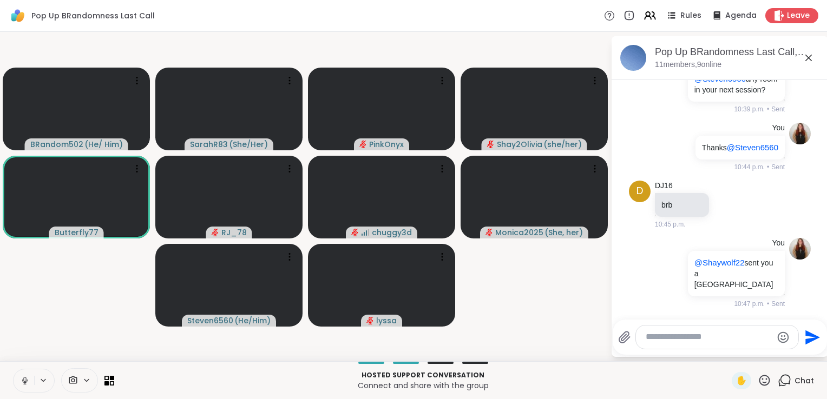
click at [25, 383] on icon at bounding box center [25, 381] width 10 height 10
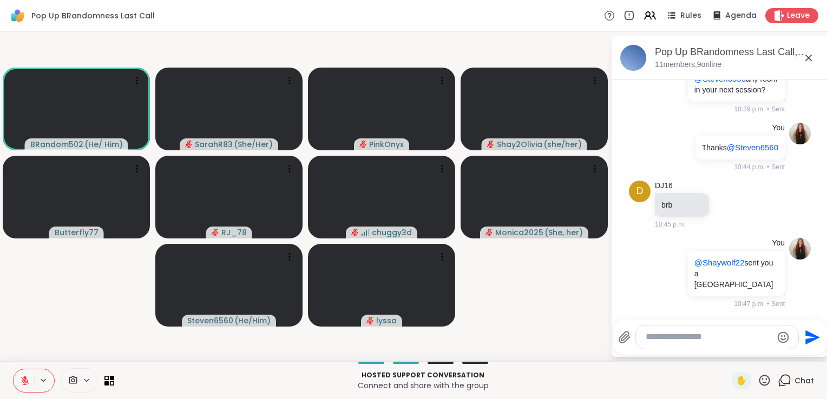
click at [20, 375] on button at bounding box center [24, 381] width 21 height 23
click at [24, 383] on icon at bounding box center [25, 381] width 10 height 10
click at [24, 379] on icon at bounding box center [25, 381] width 10 height 10
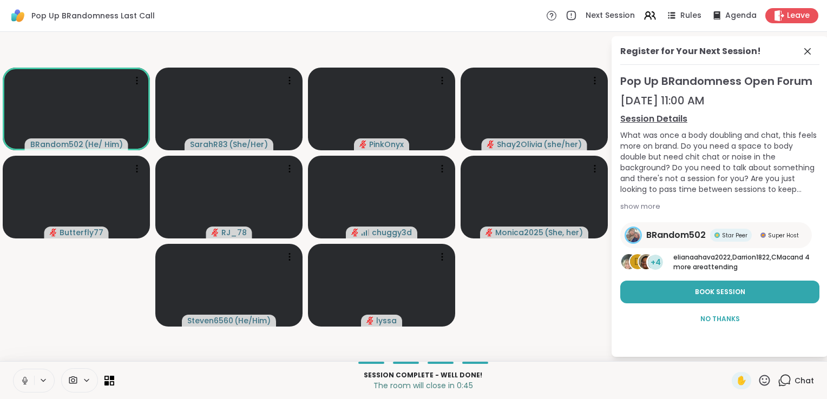
click at [780, 384] on icon at bounding box center [785, 380] width 10 height 10
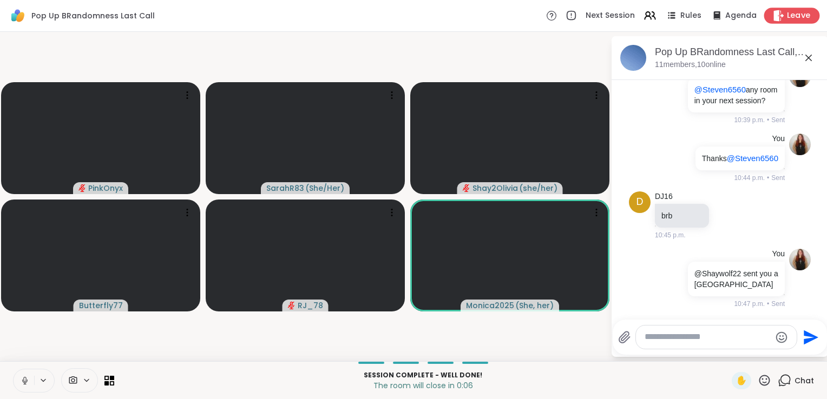
click at [777, 18] on icon at bounding box center [778, 15] width 11 height 11
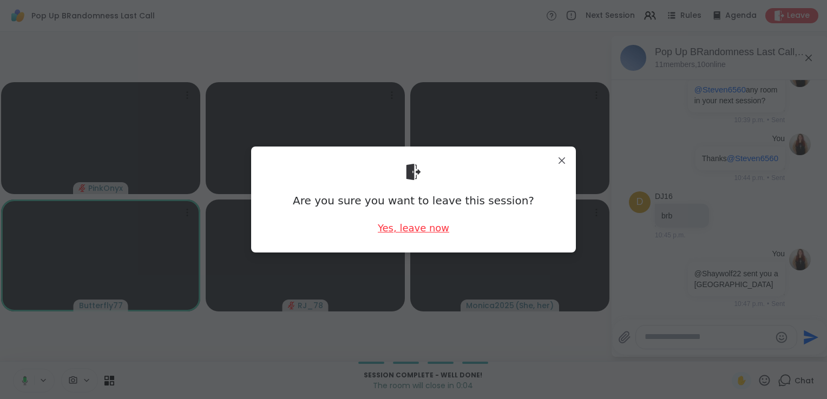
click at [426, 226] on div "Yes, leave now" at bounding box center [413, 228] width 71 height 14
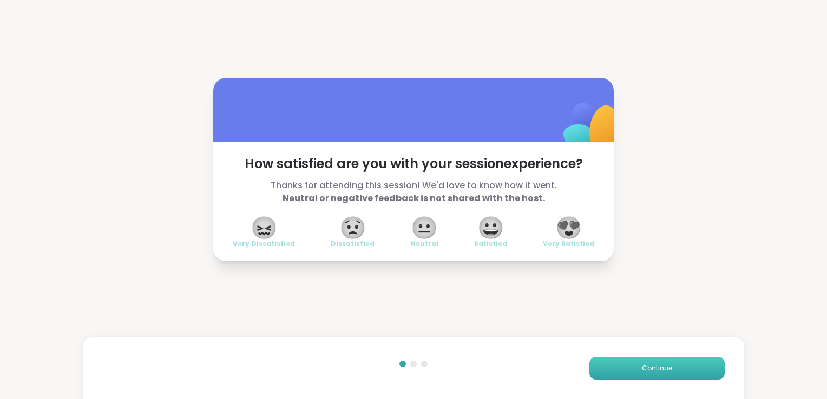
click at [621, 366] on button "Continue" at bounding box center [656, 368] width 135 height 23
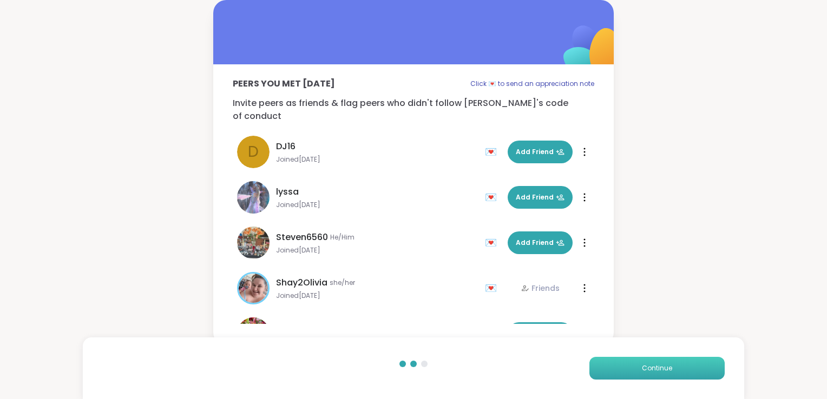
click at [621, 366] on button "Continue" at bounding box center [656, 368] width 135 height 23
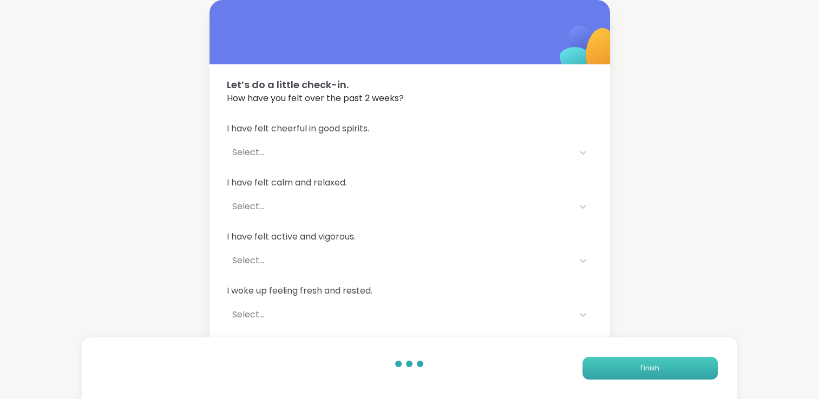
click at [621, 366] on button "Finish" at bounding box center [649, 368] width 135 height 23
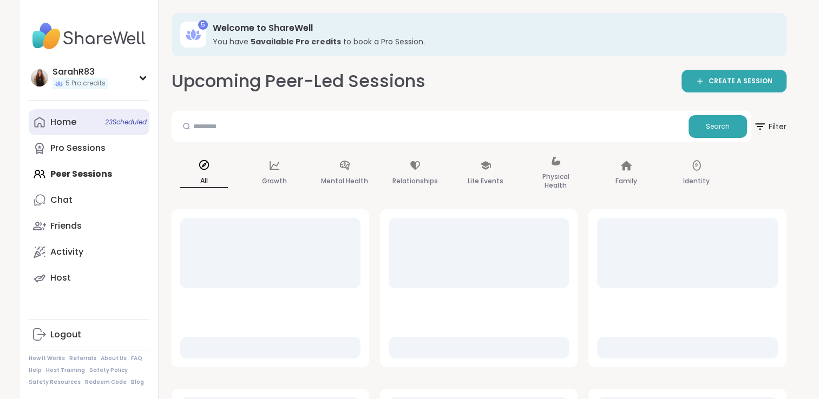
click at [60, 129] on link "Home 23 Scheduled" at bounding box center [89, 122] width 121 height 26
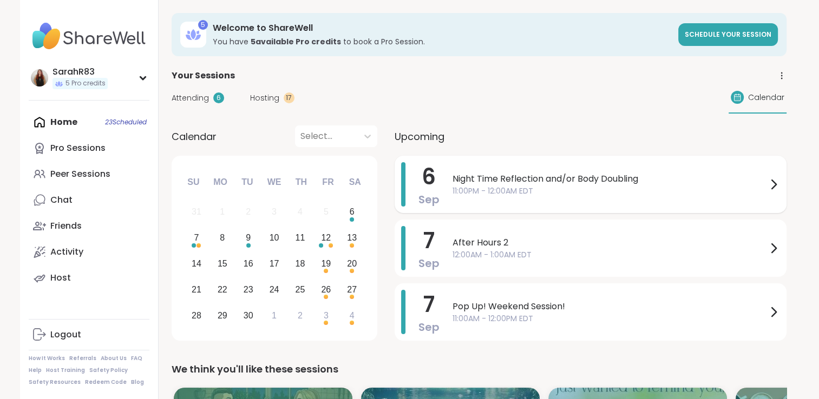
click at [458, 201] on div "Night Time Reflection and/or Body Doubling 11:00PM - 12:00AM EDT" at bounding box center [615, 184] width 327 height 44
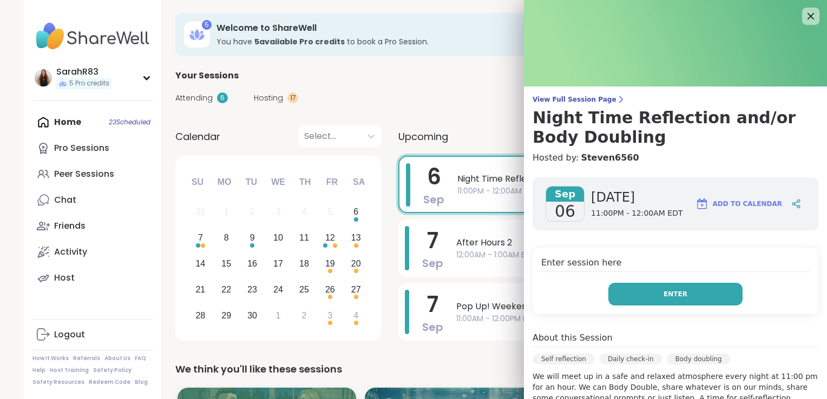
click at [608, 296] on button "Enter" at bounding box center [675, 294] width 134 height 23
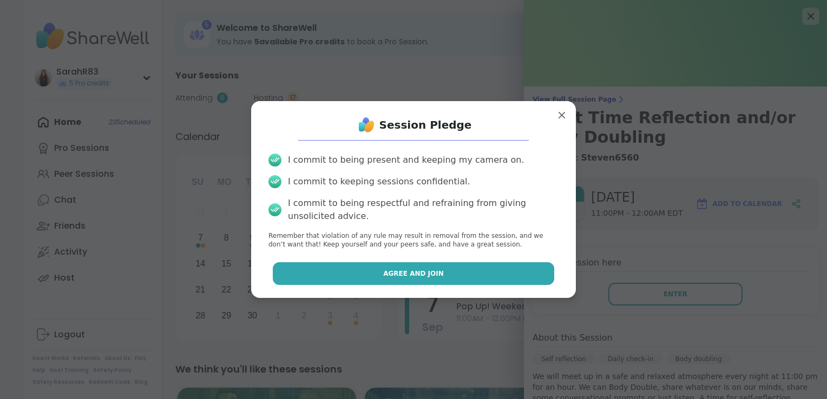
click at [474, 281] on button "Agree and Join" at bounding box center [414, 273] width 282 height 23
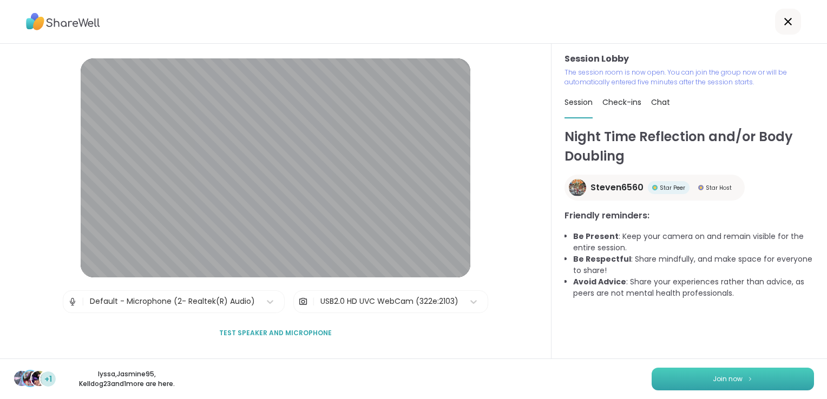
click at [671, 380] on button "Join now" at bounding box center [733, 379] width 162 height 23
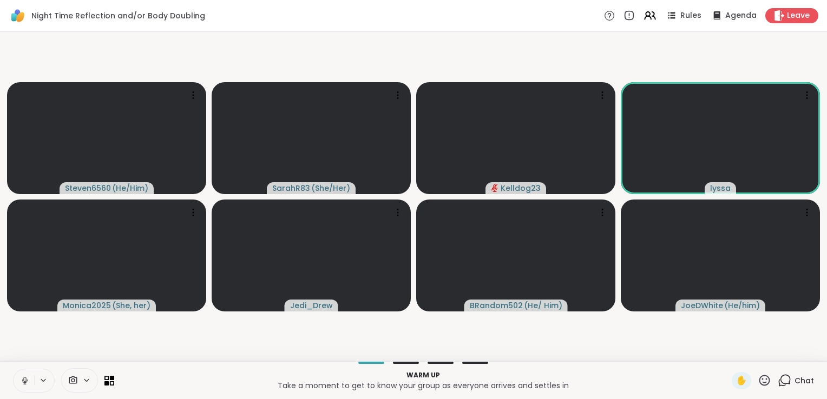
click at [778, 388] on div "Chat" at bounding box center [796, 380] width 36 height 17
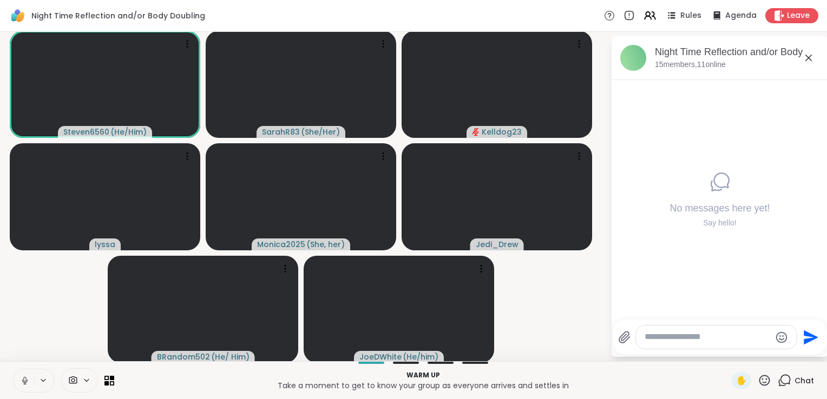
click at [687, 336] on textarea "Type your message" at bounding box center [708, 337] width 126 height 11
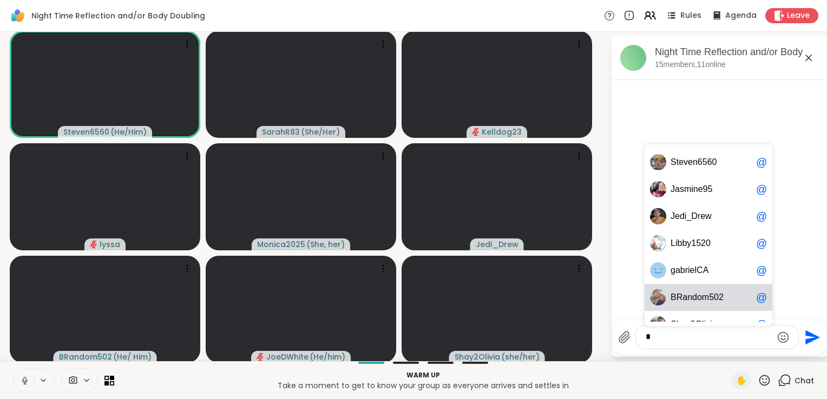
click at [687, 298] on span "n" at bounding box center [689, 297] width 5 height 11
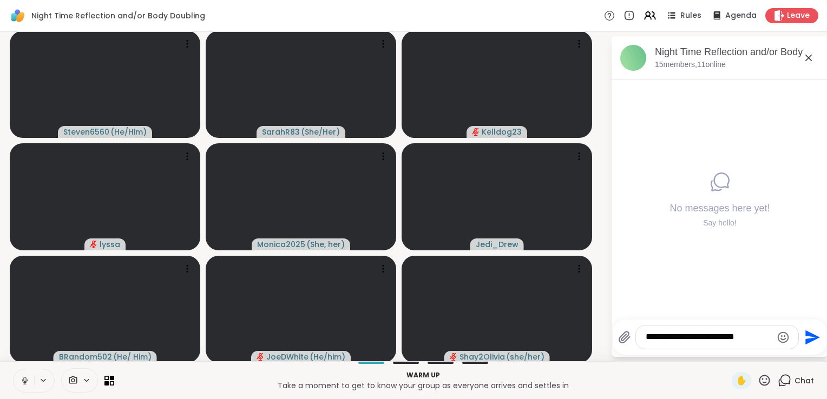
click at [716, 339] on textarea "**********" at bounding box center [709, 337] width 126 height 11
click at [758, 339] on textarea "**********" at bounding box center [709, 337] width 126 height 11
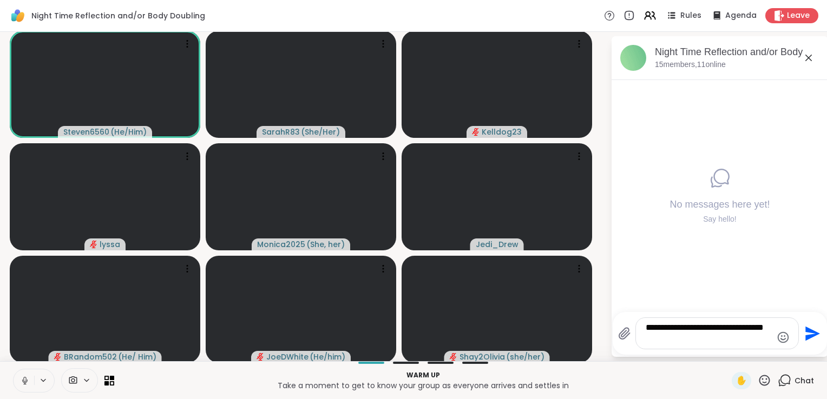
type textarea "**********"
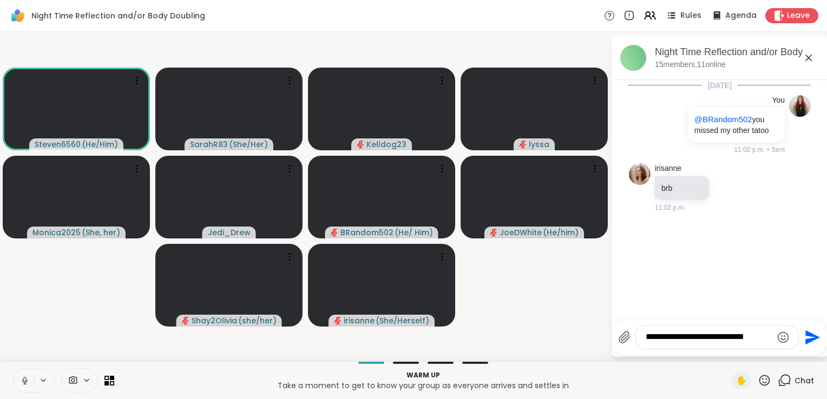
type textarea "**********"
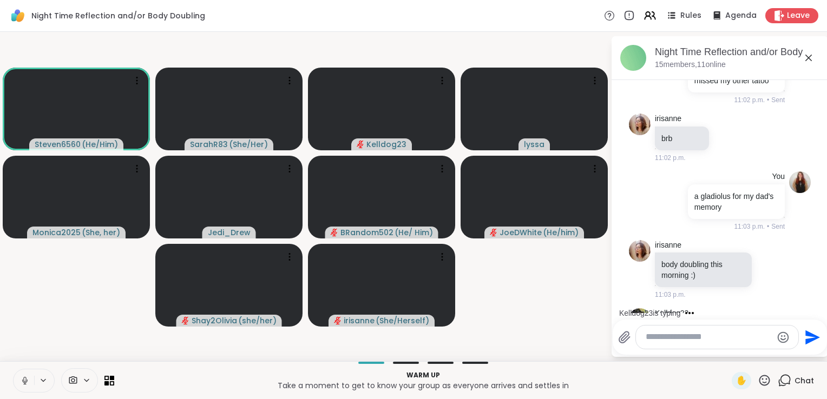
scroll to position [107, 0]
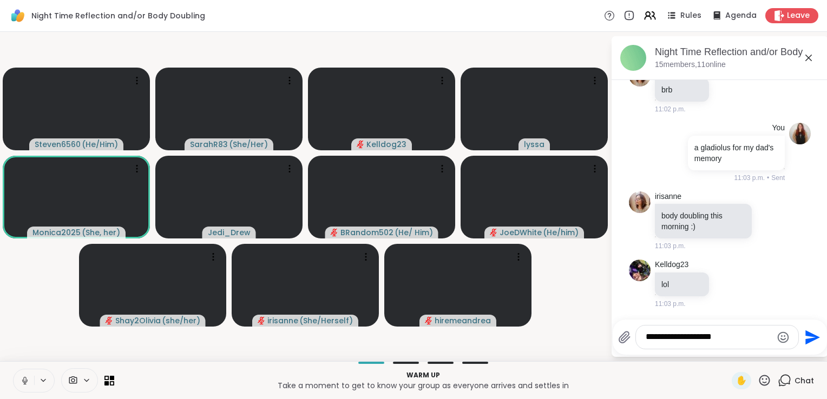
click at [673, 336] on textarea "**********" at bounding box center [709, 337] width 126 height 11
type textarea "**********"
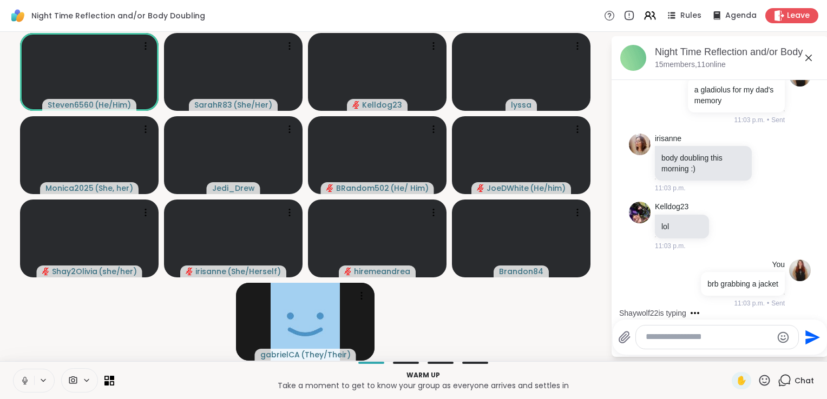
click at [23, 385] on icon at bounding box center [25, 381] width 10 height 10
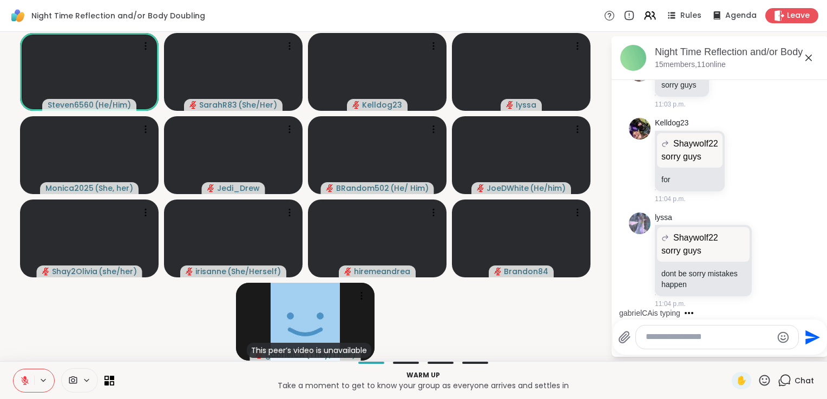
scroll to position [479, 0]
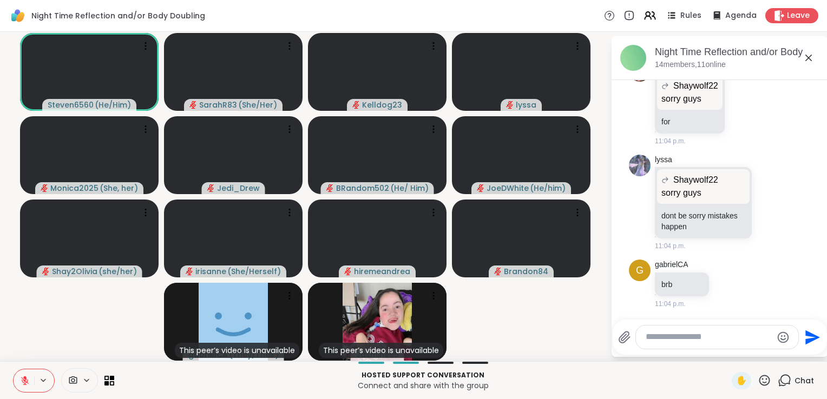
click at [27, 385] on icon at bounding box center [25, 381] width 10 height 10
click at [27, 382] on icon at bounding box center [25, 381] width 10 height 10
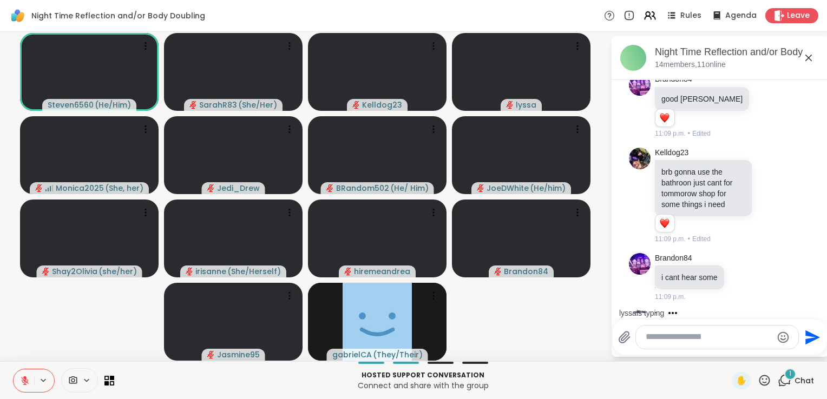
scroll to position [830, 0]
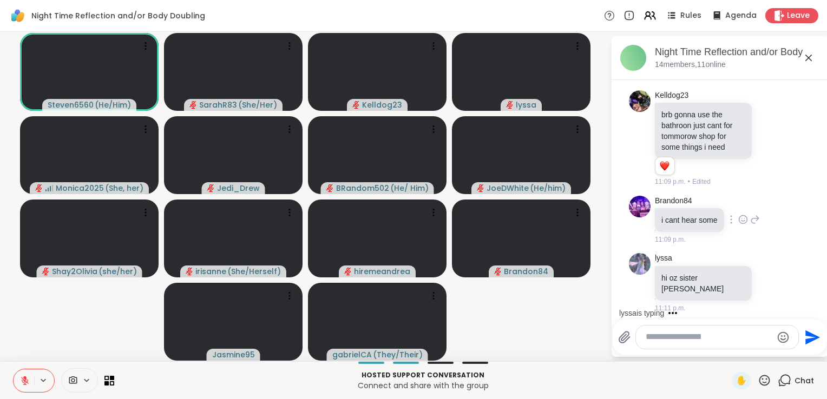
click at [751, 226] on icon at bounding box center [755, 219] width 10 height 13
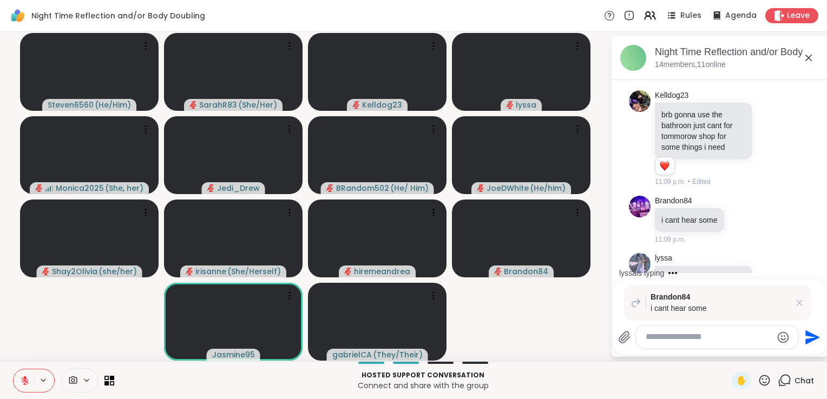
click at [662, 343] on textarea "Type your message" at bounding box center [709, 337] width 126 height 11
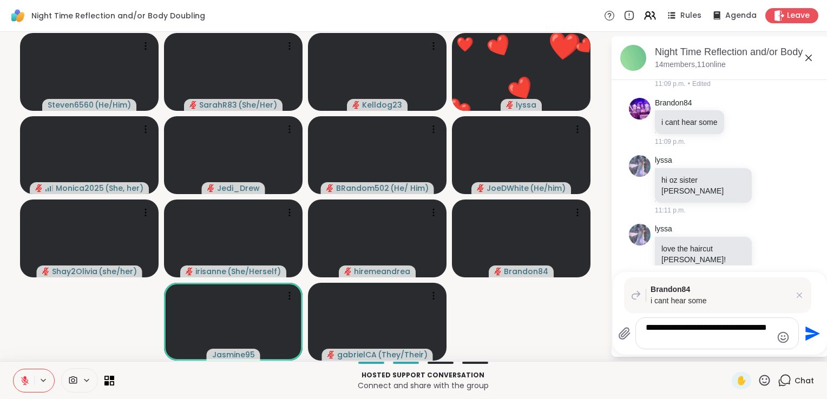
type textarea "**********"
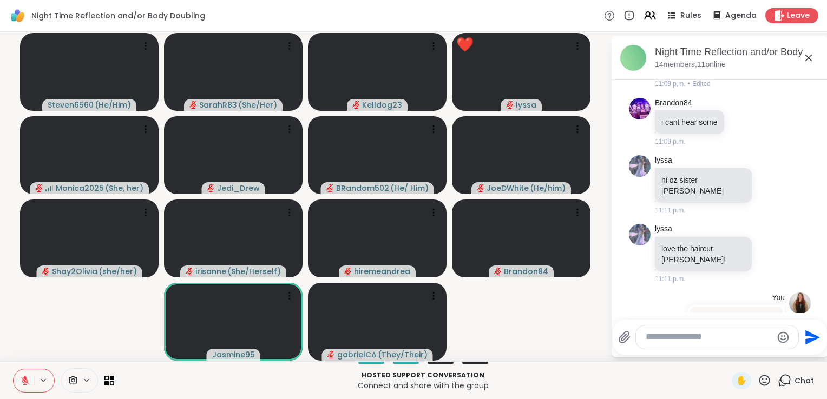
scroll to position [992, 0]
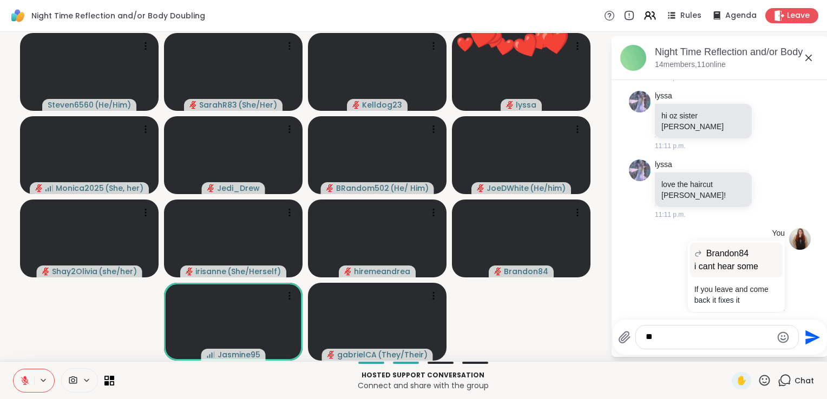
type textarea "*"
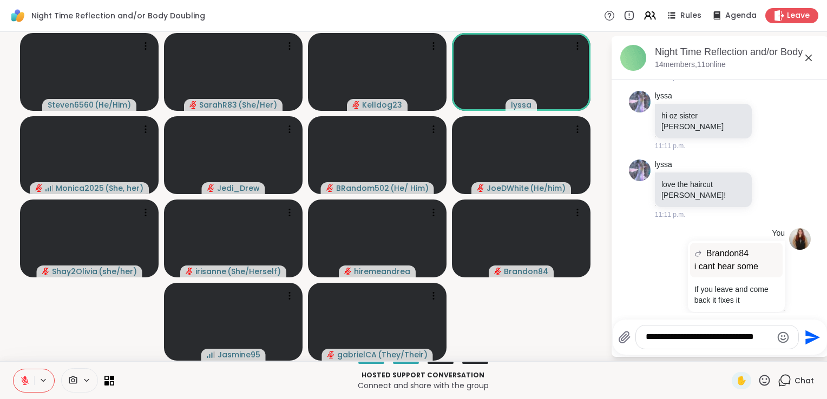
type textarea "**********"
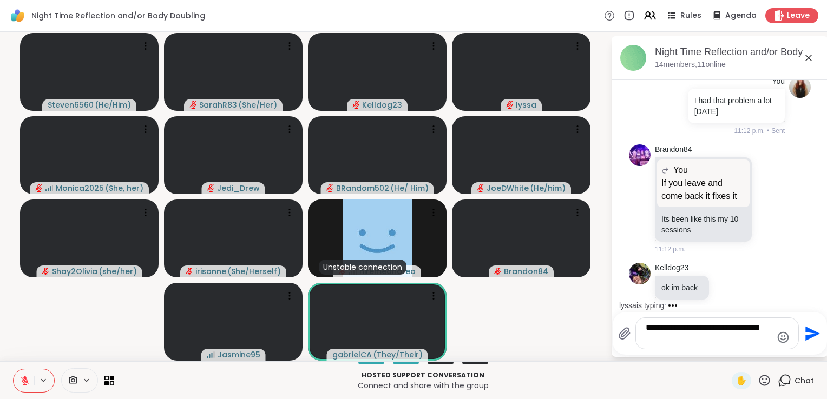
scroll to position [1340, 0]
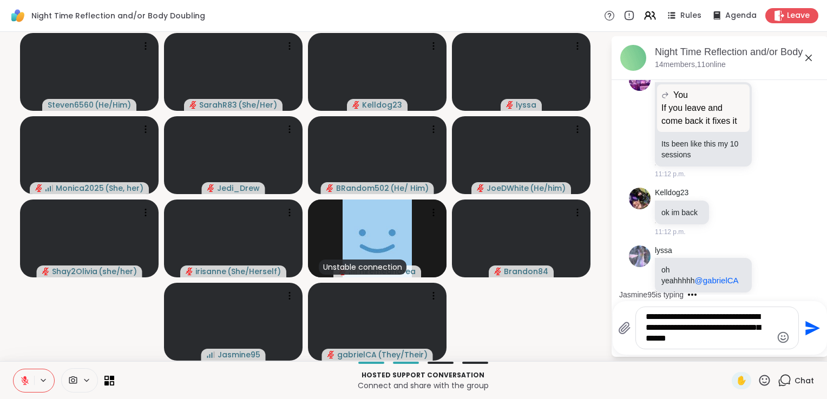
type textarea "**********"
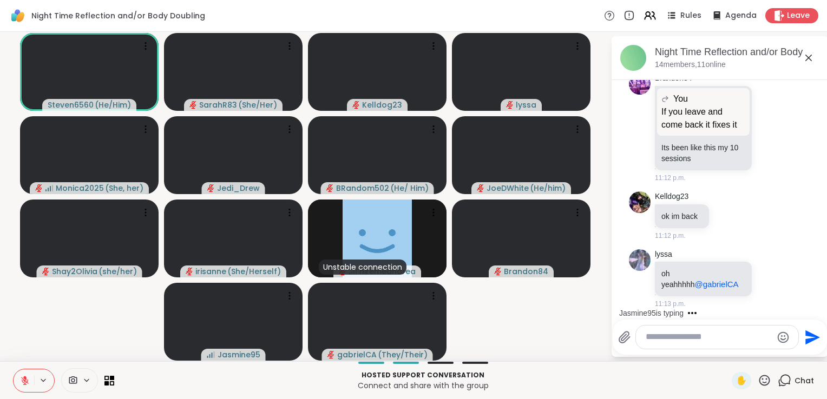
scroll to position [1434, 0]
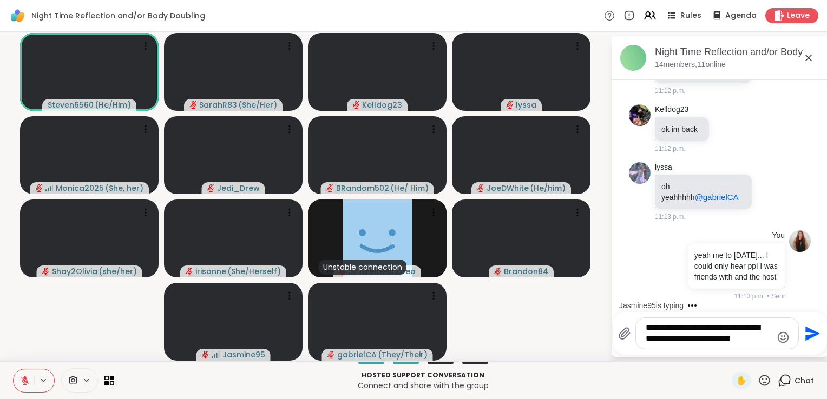
type textarea "**********"
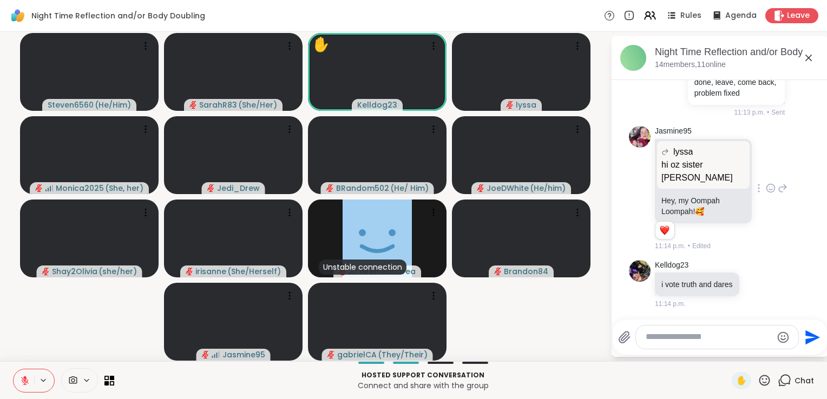
scroll to position [1706, 0]
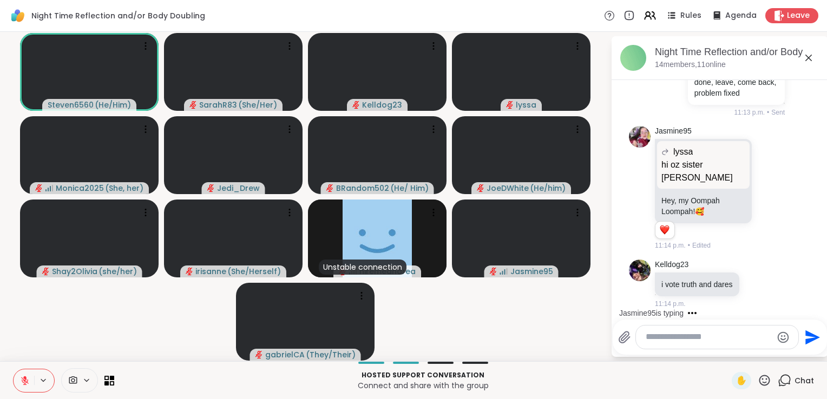
click at [25, 381] on icon at bounding box center [25, 381] width 8 height 8
click at [25, 381] on icon at bounding box center [25, 381] width 10 height 10
click at [25, 381] on icon at bounding box center [25, 381] width 8 height 8
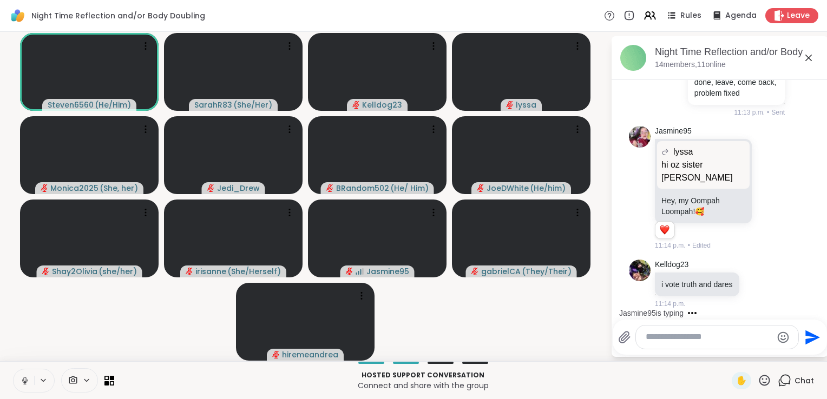
click at [21, 385] on icon at bounding box center [25, 381] width 10 height 10
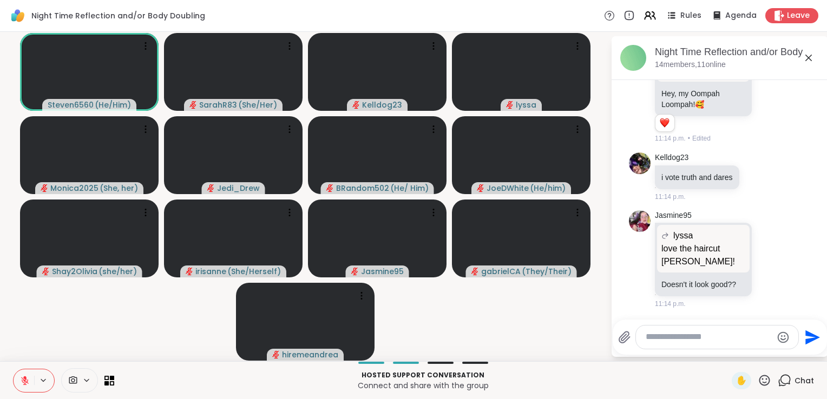
click at [14, 370] on button at bounding box center [24, 381] width 21 height 23
click at [682, 340] on textarea "Type your message" at bounding box center [709, 337] width 126 height 11
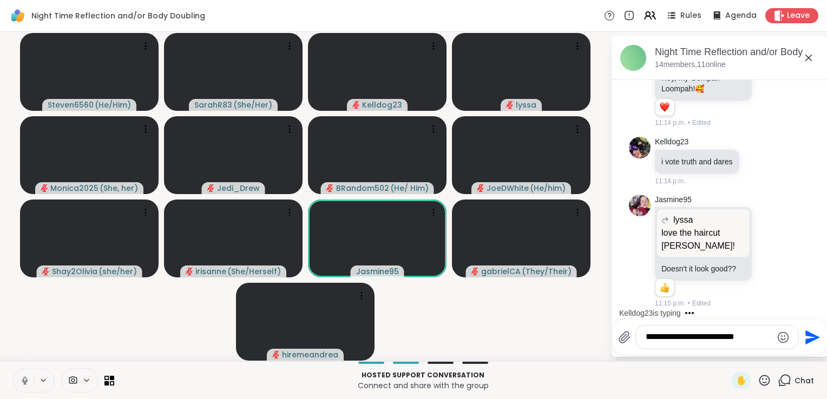
scroll to position [1897, 0]
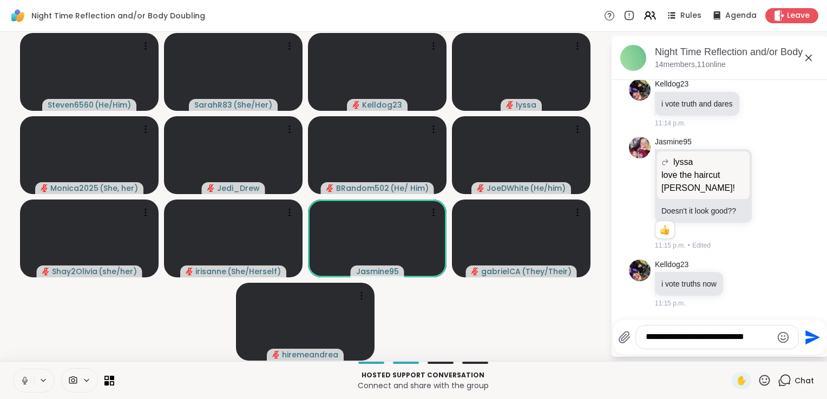
type textarea "**********"
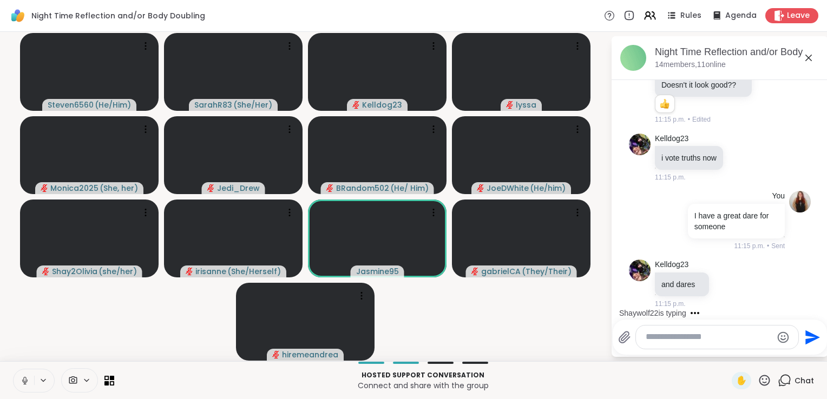
scroll to position [2080, 0]
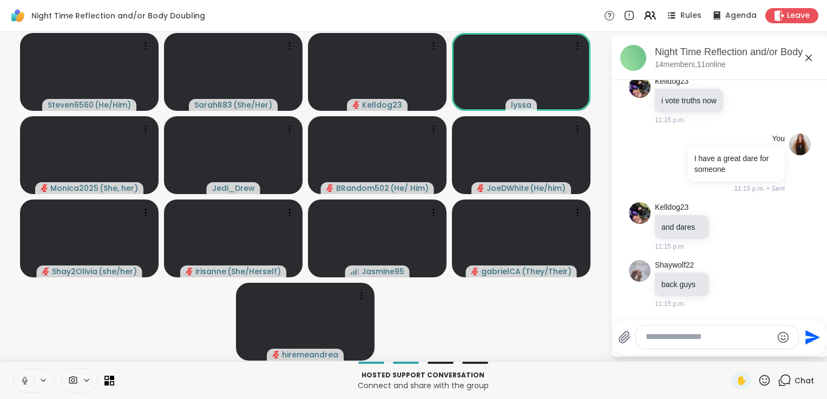
click at [21, 389] on button at bounding box center [24, 381] width 21 height 23
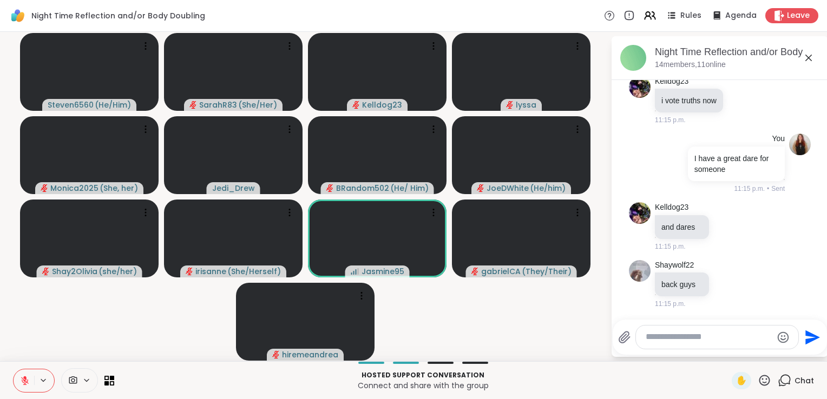
drag, startPoint x: 23, startPoint y: 382, endPoint x: 28, endPoint y: 351, distance: 31.2
click at [28, 351] on div "Night Time Reflection and/or Body Doubling Rules Agenda Leave Steven6560 ( He/H…" at bounding box center [413, 199] width 827 height 399
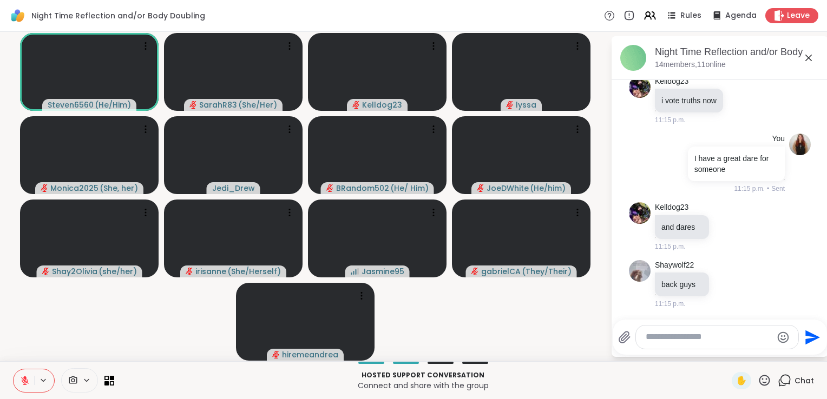
drag, startPoint x: 25, startPoint y: 383, endPoint x: 19, endPoint y: 343, distance: 39.9
click at [19, 343] on video-player-container "Steven6560 ( He/Him ) SarahR83 ( She/Her ) Kelldog23 lyssa Monica2025 ( She, he…" at bounding box center [304, 196] width 597 height 321
click at [25, 379] on icon at bounding box center [24, 378] width 3 height 4
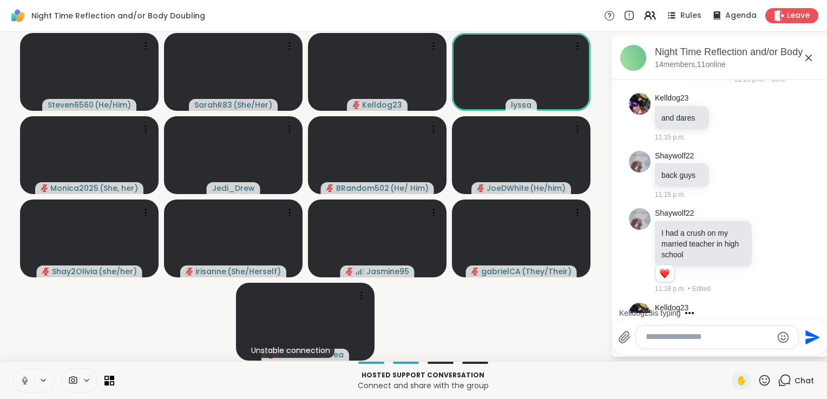
scroll to position [2295, 0]
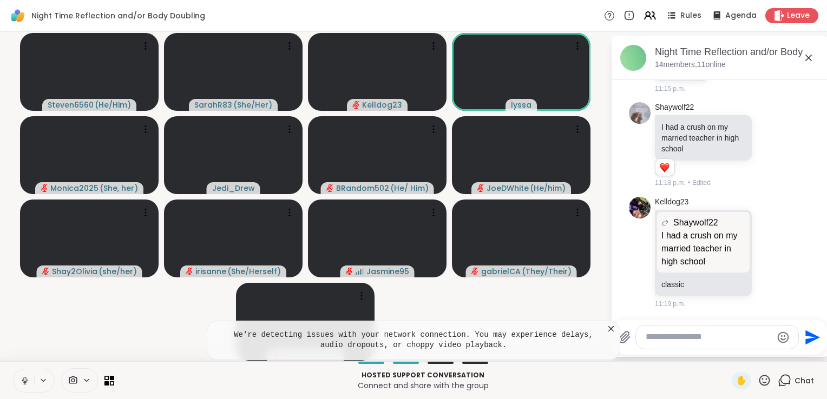
click at [116, 328] on video-player-container "Steven6560 ( He/Him ) SarahR83 ( She/Her ) Kelldog23 lyssa Monica2025 ( She, he…" at bounding box center [304, 196] width 597 height 321
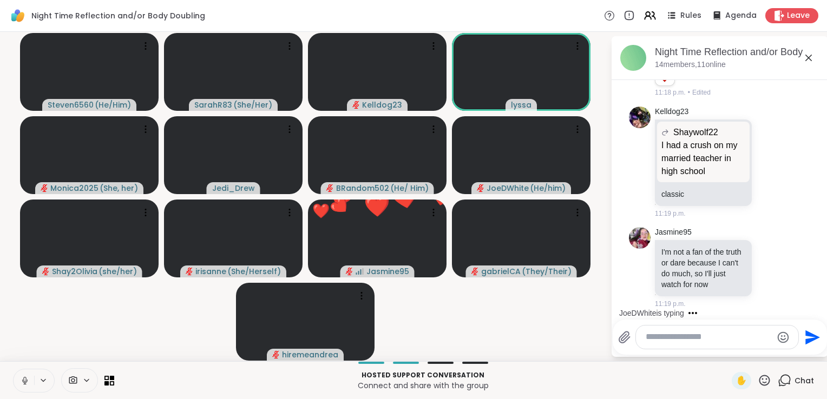
scroll to position [2401, 0]
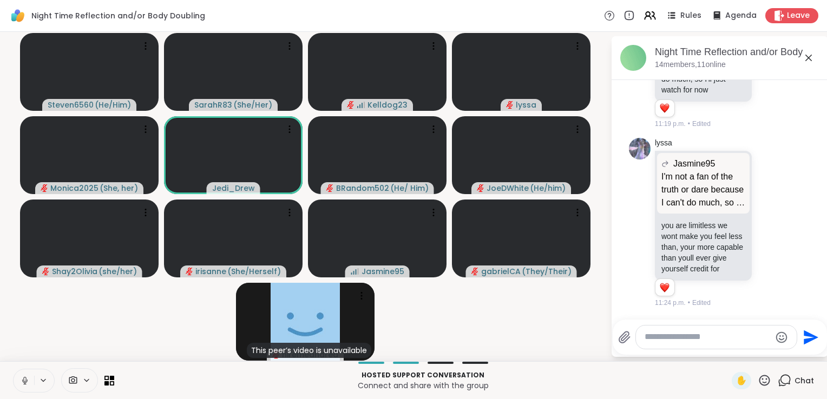
scroll to position [2591, 0]
click at [30, 380] on button at bounding box center [24, 381] width 21 height 23
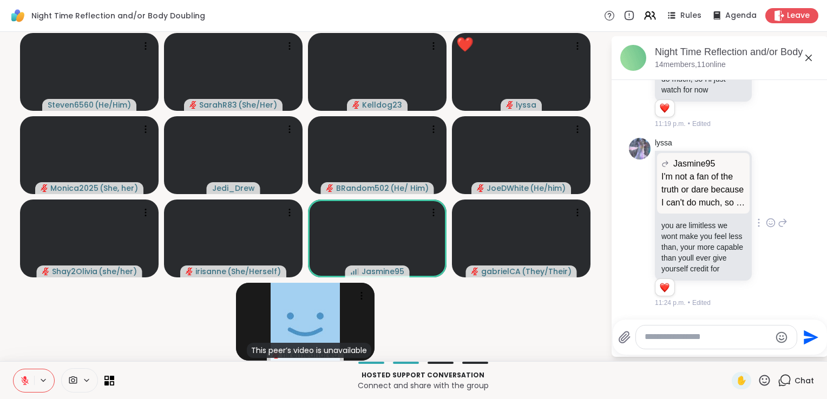
click at [767, 222] on icon at bounding box center [771, 223] width 8 height 8
click at [760, 202] on button "Select Reaction: Heart" at bounding box center [771, 206] width 22 height 22
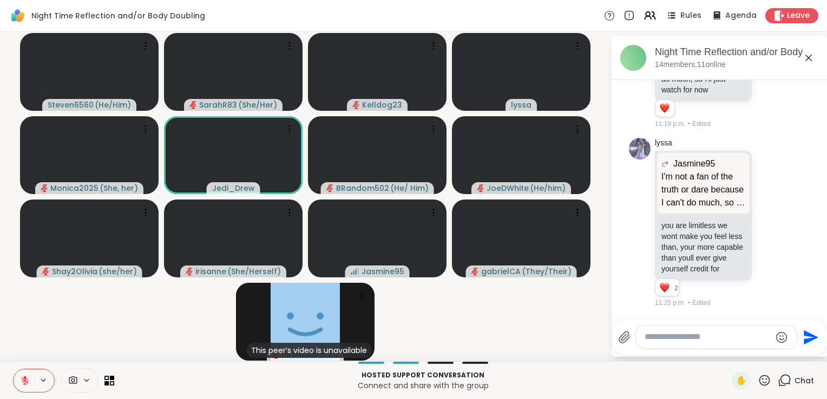
click at [566, 335] on video-player-container "Steven6560 ( He/Him ) SarahR83 ( She/Her ) Kelldog23 lyssa Monica2025 ( She, he…" at bounding box center [304, 196] width 597 height 321
click at [22, 376] on button at bounding box center [24, 381] width 21 height 23
click at [24, 386] on button at bounding box center [24, 381] width 21 height 23
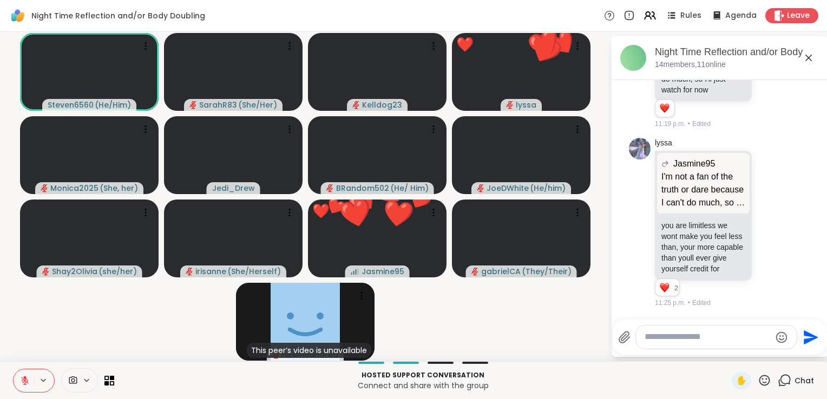
click at [758, 385] on icon at bounding box center [765, 381] width 14 height 14
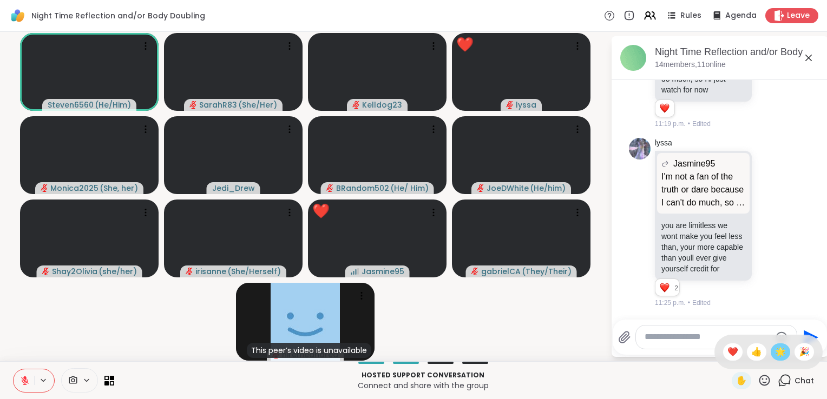
click at [775, 348] on span "🌟" at bounding box center [780, 352] width 11 height 13
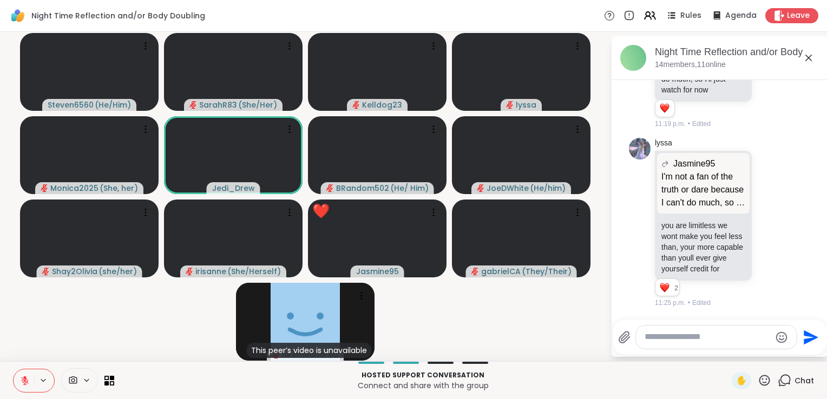
click at [28, 382] on icon at bounding box center [25, 381] width 10 height 10
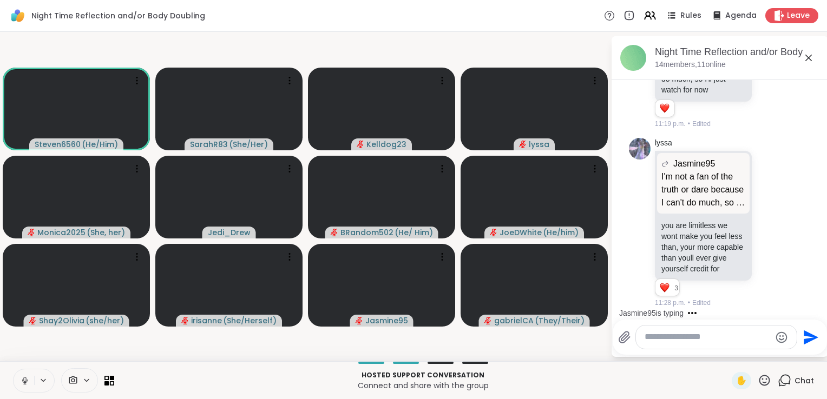
click at [14, 370] on button at bounding box center [24, 381] width 21 height 23
click at [662, 341] on textarea "Type your message" at bounding box center [708, 337] width 126 height 11
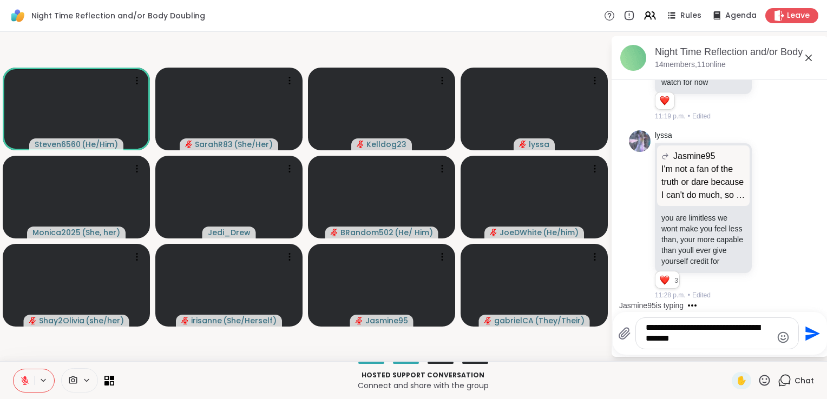
type textarea "**********"
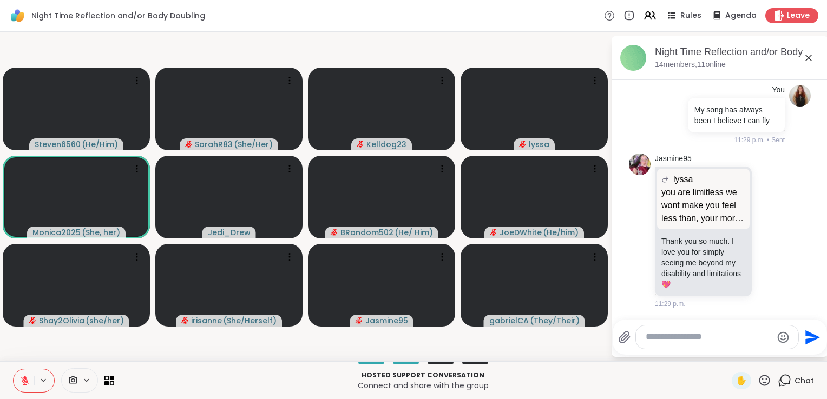
scroll to position [2849, 0]
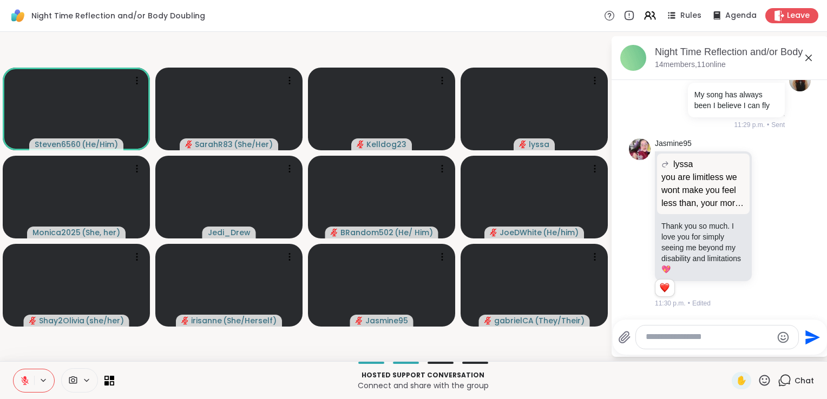
click at [27, 380] on icon at bounding box center [25, 381] width 10 height 10
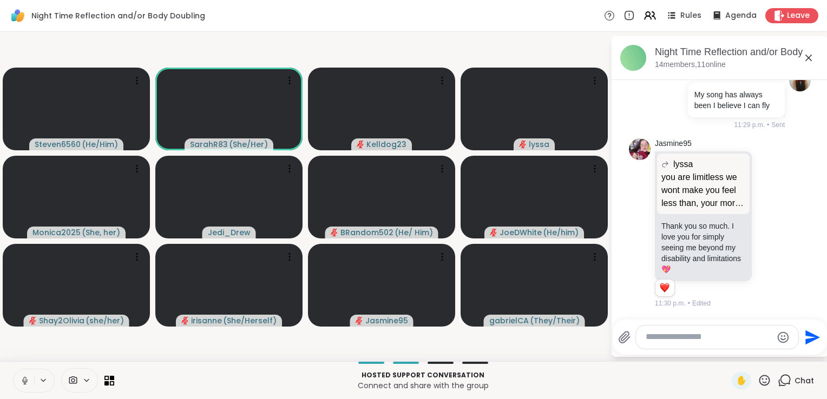
click at [27, 380] on icon at bounding box center [24, 380] width 5 height 3
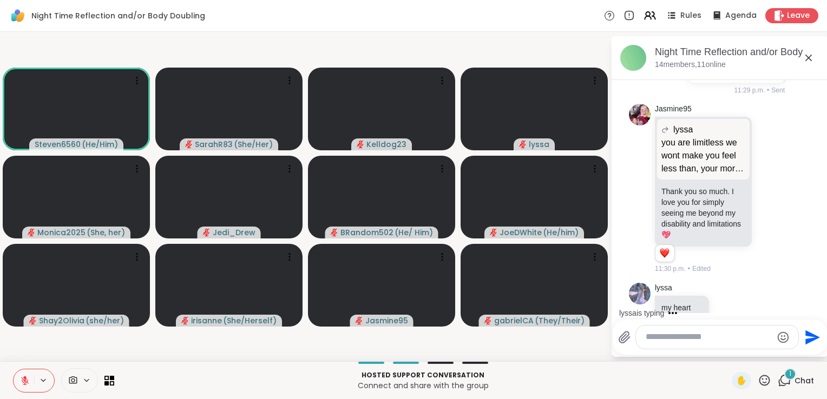
scroll to position [2906, 0]
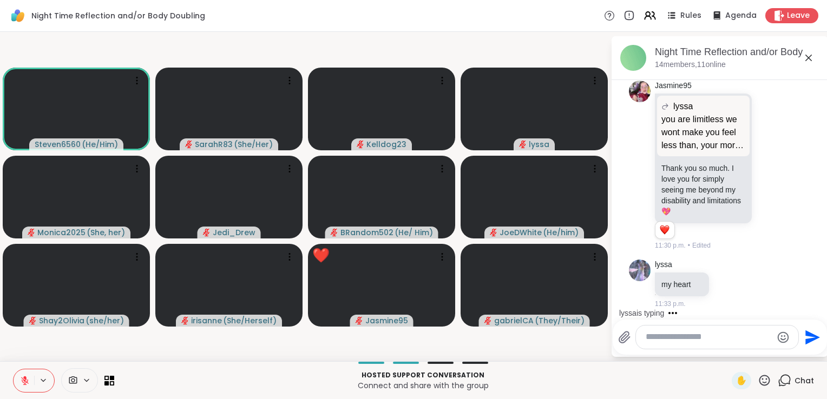
click at [24, 382] on icon at bounding box center [25, 381] width 8 height 8
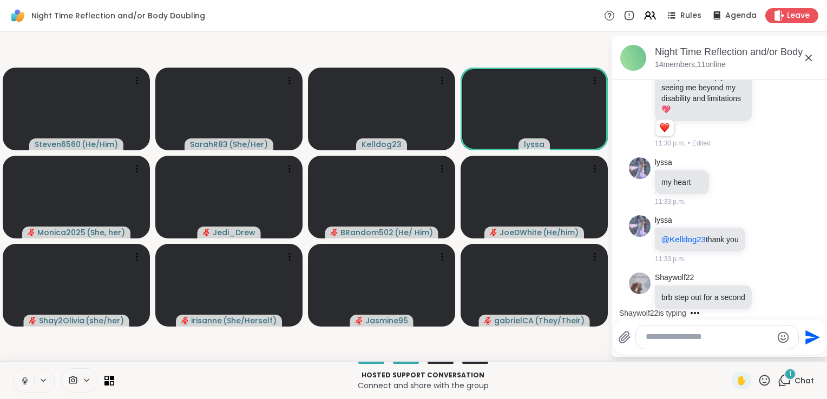
scroll to position [3043, 0]
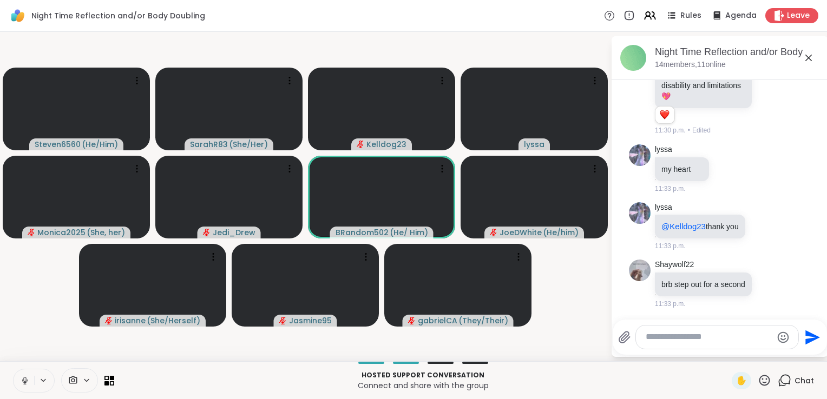
click at [652, 339] on textarea "Type your message" at bounding box center [709, 337] width 126 height 11
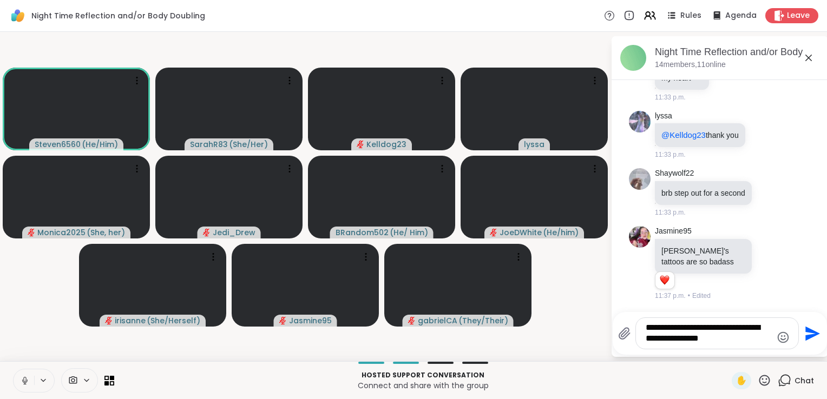
scroll to position [3134, 0]
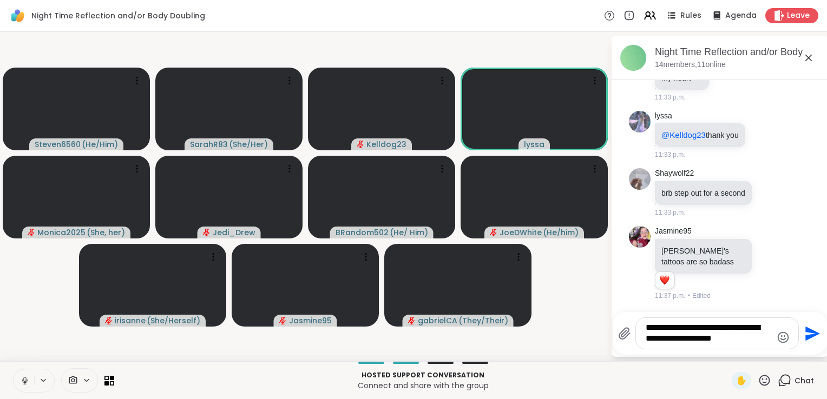
type textarea "**********"
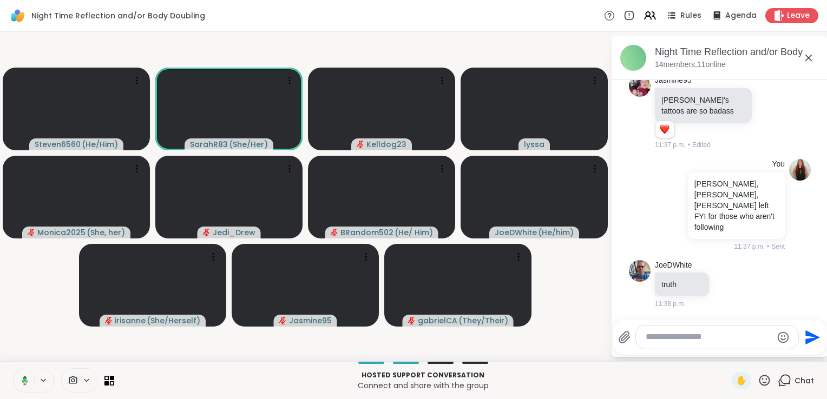
scroll to position [3279, 0]
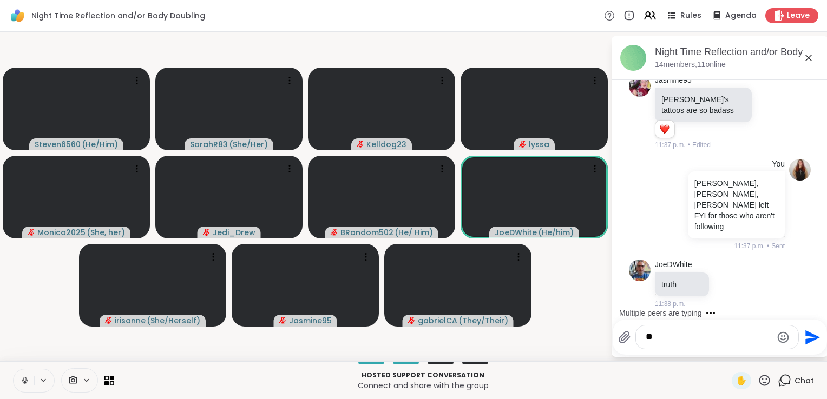
type textarea "*"
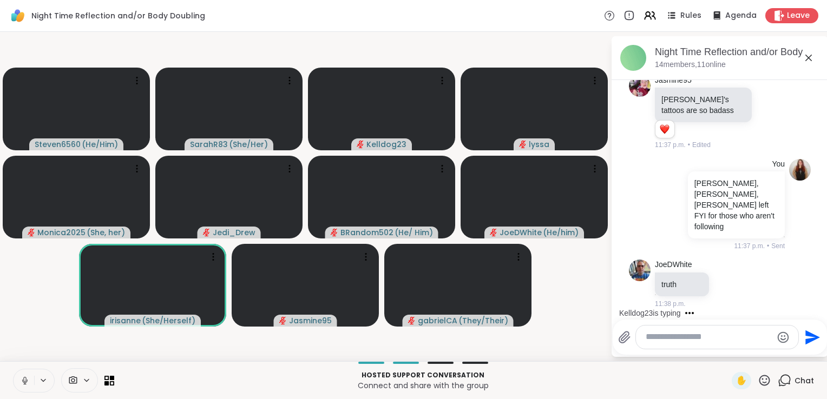
scroll to position [3379, 0]
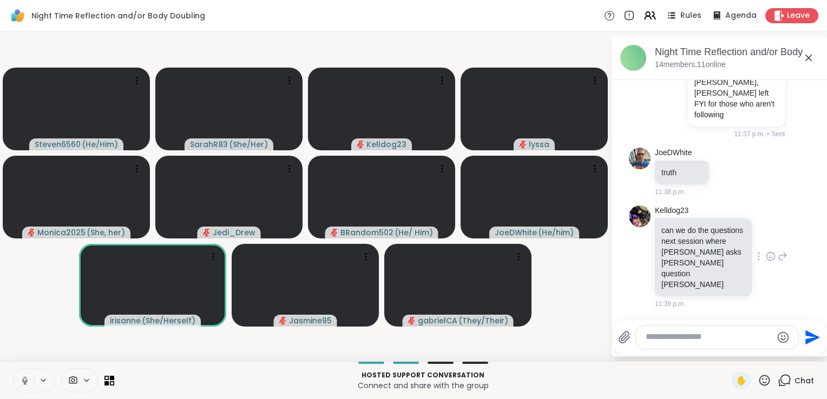
click at [766, 262] on icon at bounding box center [771, 256] width 10 height 11
click at [742, 245] on span "Select Reaction: Thumbs up" at bounding box center [747, 239] width 10 height 11
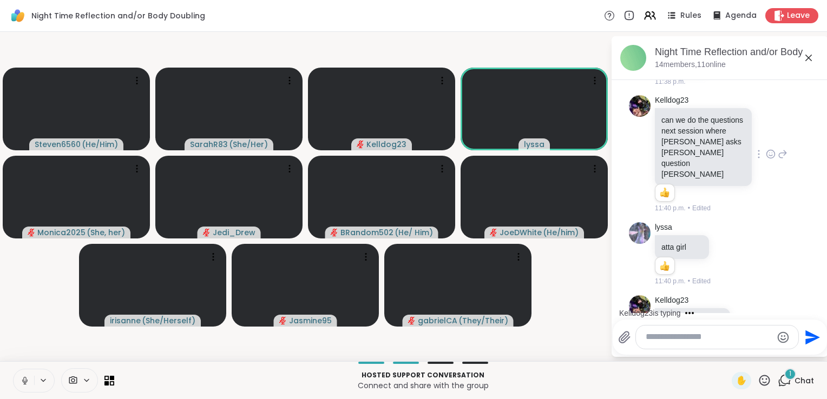
scroll to position [3525, 0]
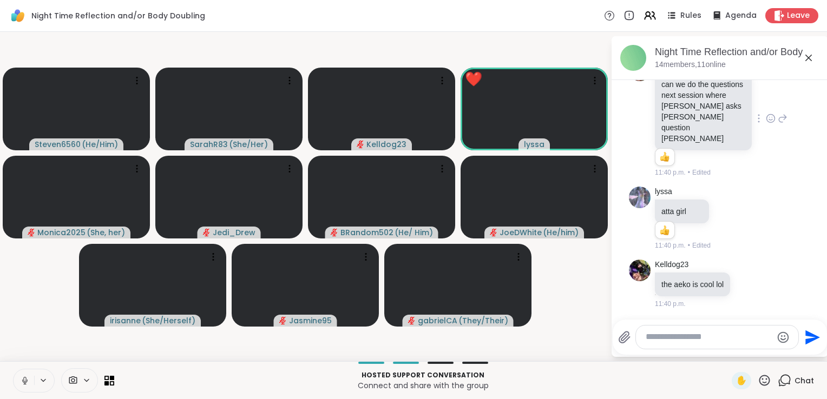
click at [24, 382] on icon at bounding box center [25, 381] width 10 height 10
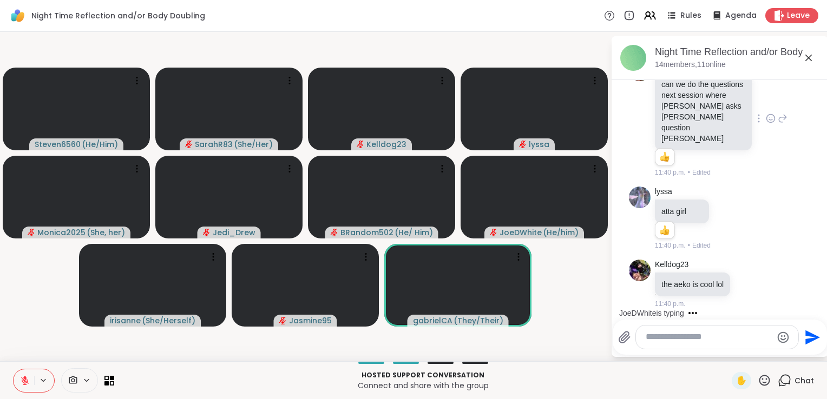
scroll to position [3594, 0]
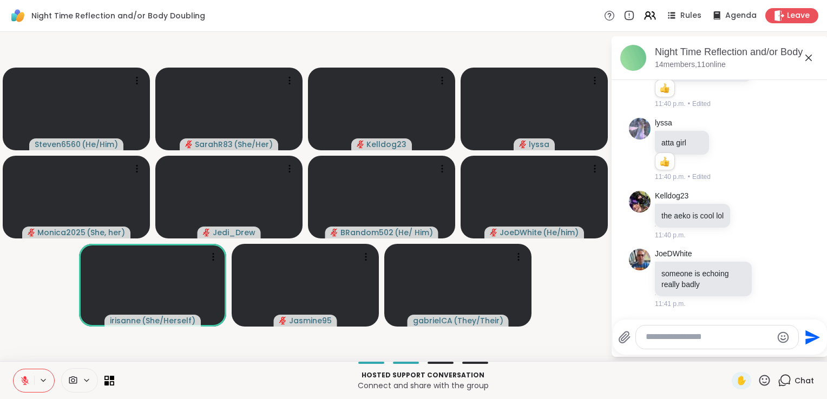
click at [661, 342] on textarea "Type your message" at bounding box center [709, 337] width 126 height 11
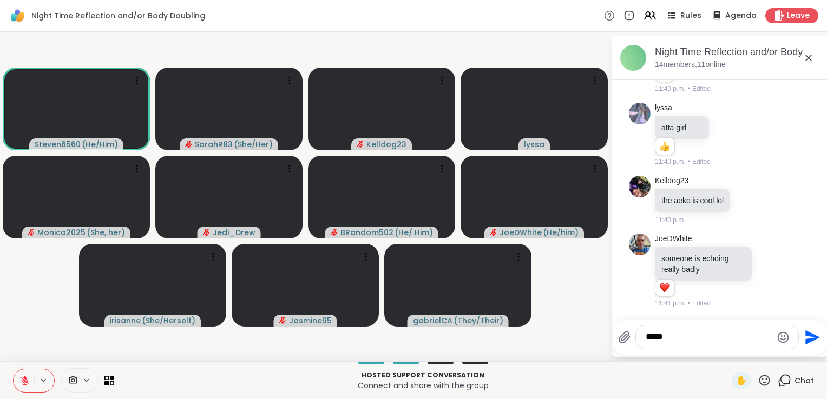
scroll to position [3609, 0]
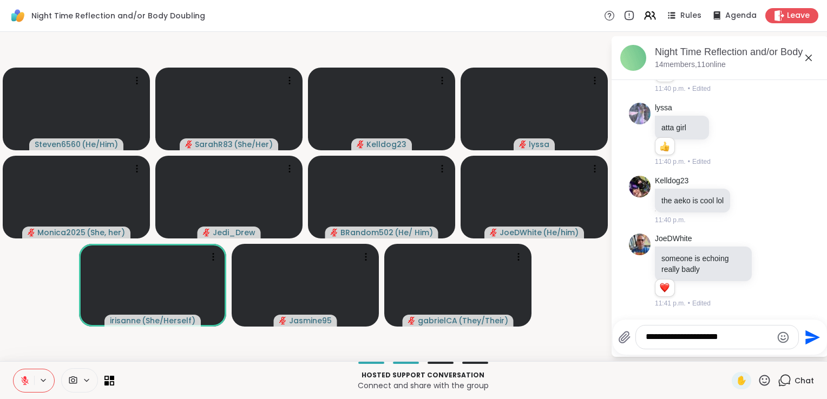
type textarea "**********"
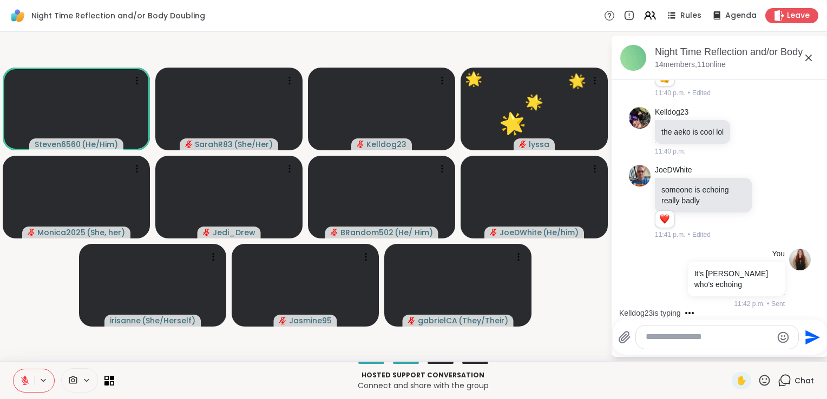
scroll to position [3724, 0]
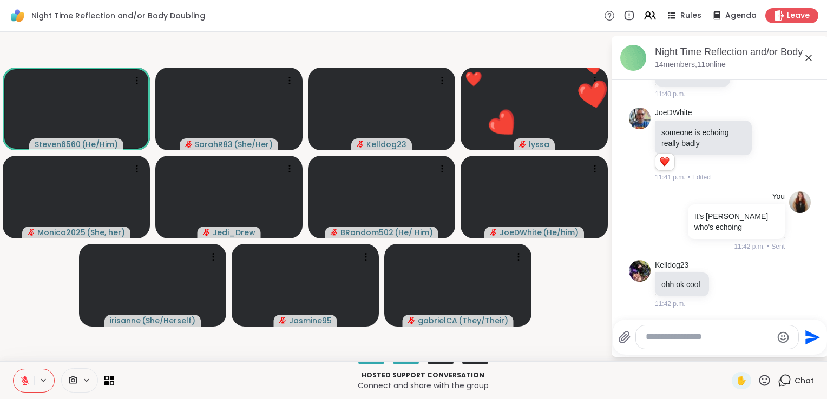
click at [23, 386] on button at bounding box center [24, 381] width 21 height 23
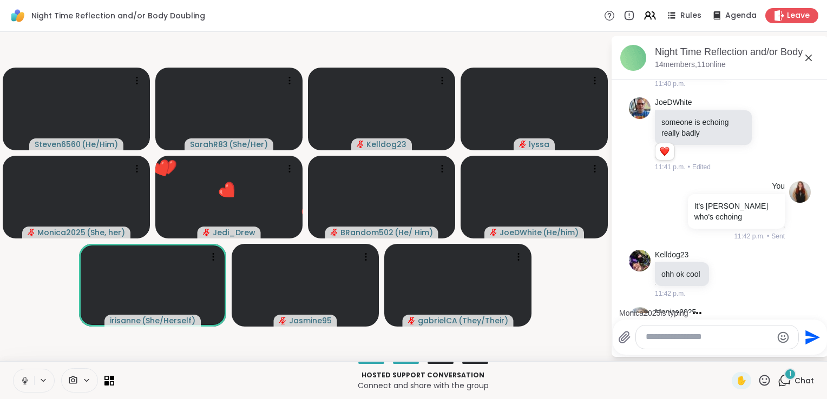
scroll to position [3782, 0]
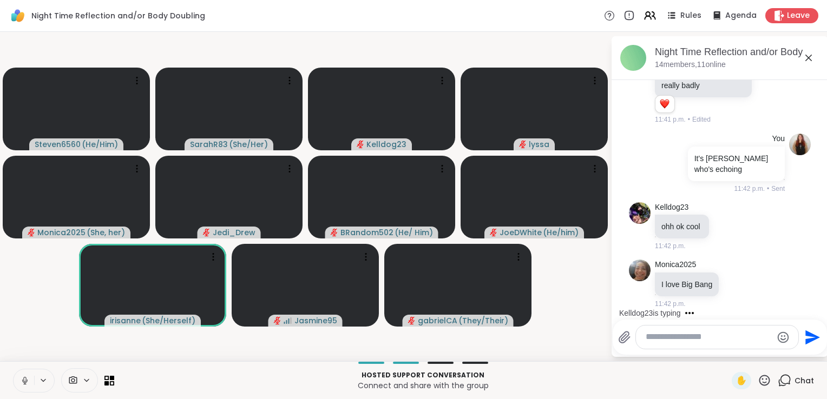
click at [22, 382] on icon at bounding box center [25, 381] width 10 height 10
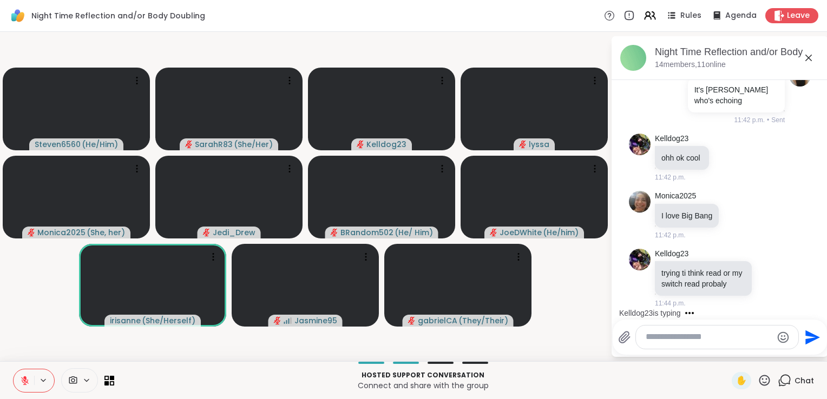
click at [28, 380] on icon at bounding box center [25, 381] width 8 height 8
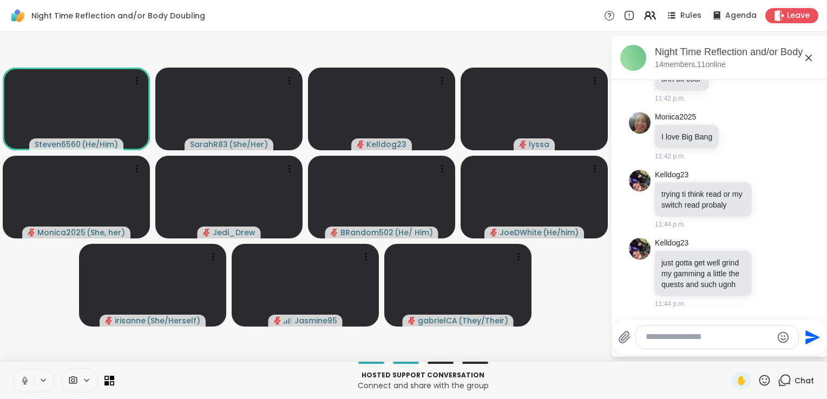
click at [25, 383] on icon at bounding box center [24, 380] width 5 height 3
click at [30, 382] on button at bounding box center [24, 381] width 21 height 23
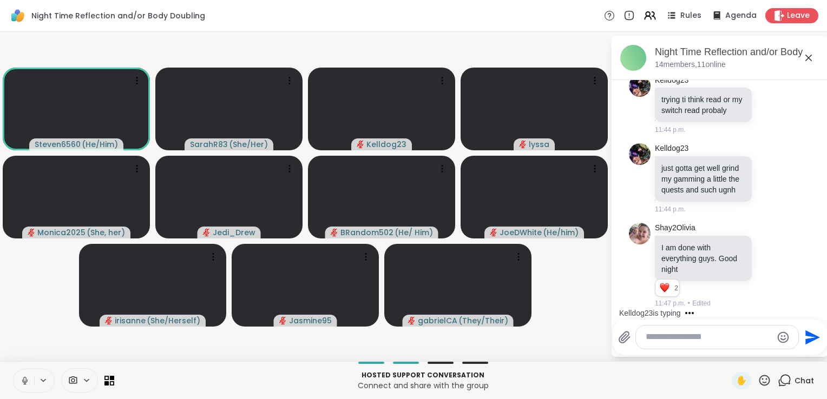
scroll to position [4103, 0]
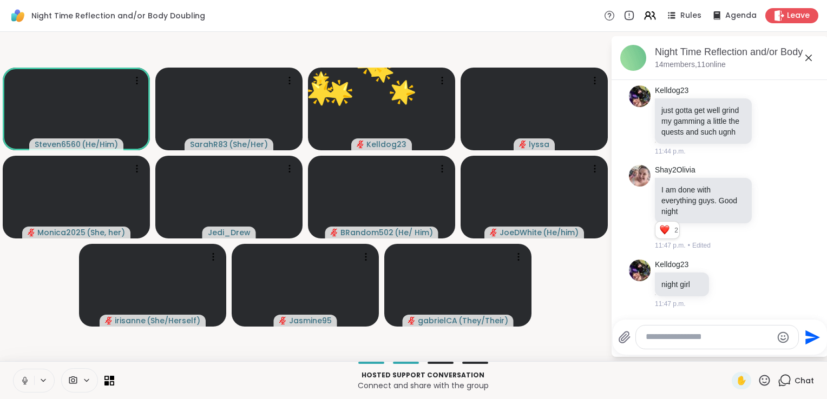
click at [24, 388] on button at bounding box center [24, 381] width 21 height 23
click at [28, 382] on icon at bounding box center [25, 381] width 10 height 10
click at [25, 384] on icon at bounding box center [24, 384] width 3 height 1
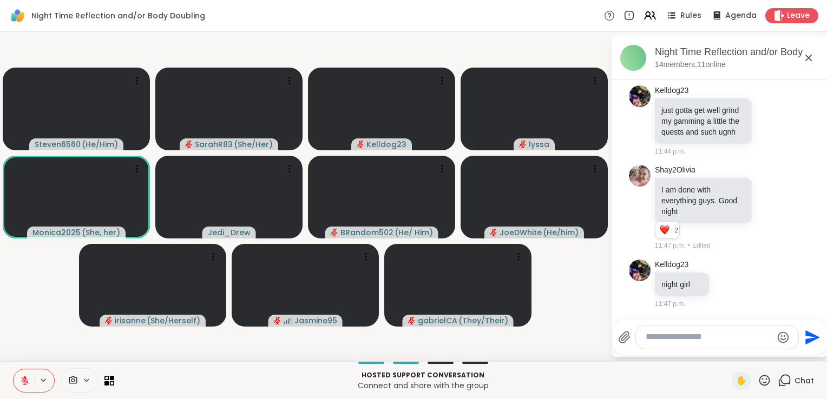
click at [691, 347] on div at bounding box center [717, 337] width 162 height 23
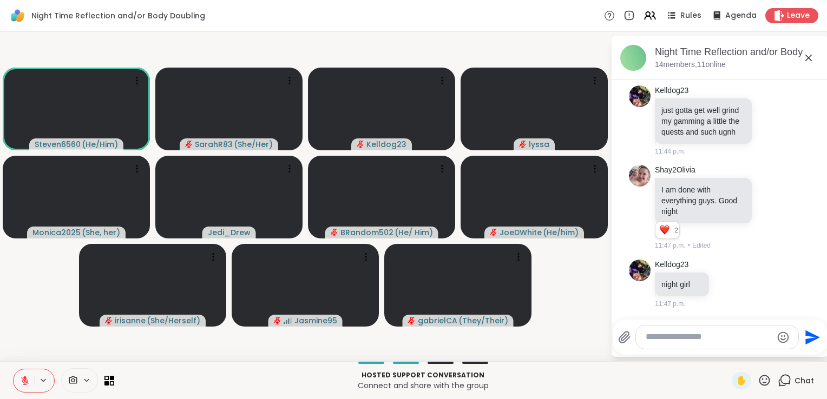
click at [680, 340] on textarea "Type your message" at bounding box center [709, 337] width 126 height 11
type textarea "**********"
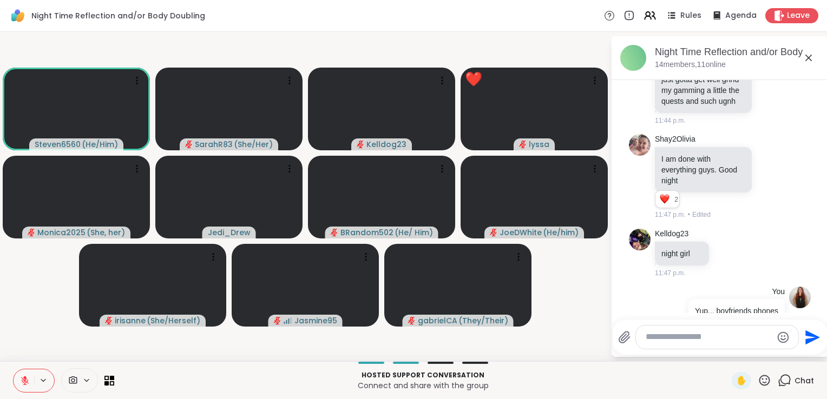
scroll to position [4172, 0]
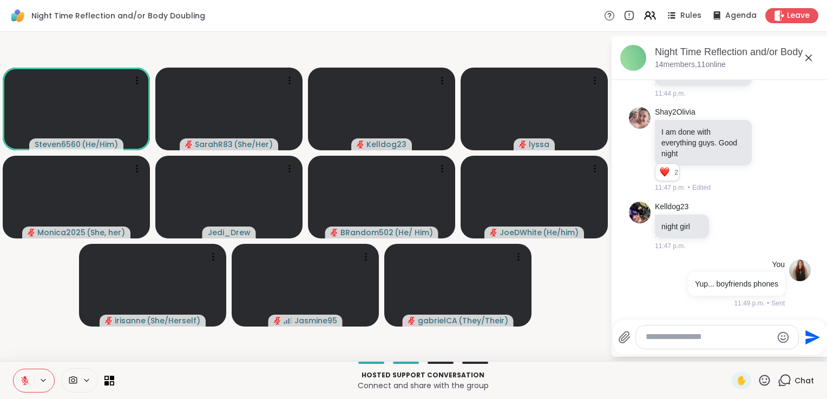
type textarea "*"
type textarea "**********"
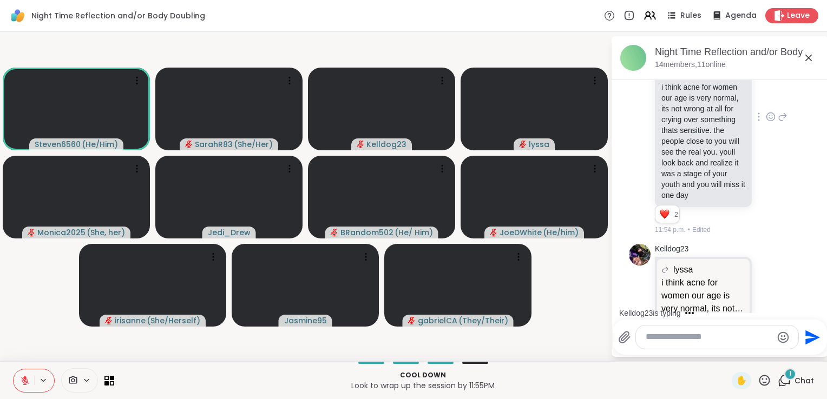
scroll to position [4876, 0]
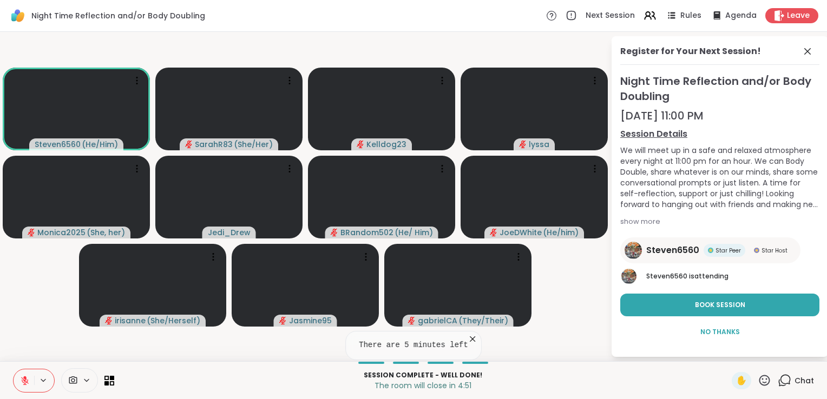
click at [579, 287] on video-player-container "Steven6560 ( He/Him ) SarahR83 ( She/Her ) Kelldog23 lyssa Monica2025 ( She, he…" at bounding box center [304, 196] width 597 height 321
click at [784, 382] on icon at bounding box center [785, 381] width 14 height 14
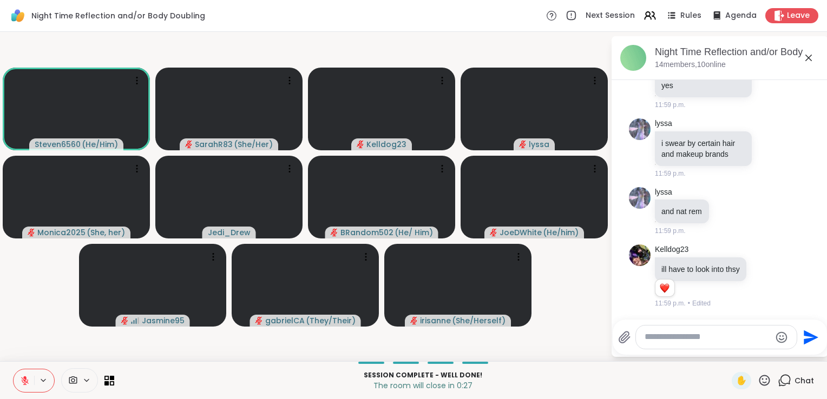
scroll to position [5934, 0]
click at [22, 378] on icon at bounding box center [25, 381] width 10 height 10
